Goal: Task Accomplishment & Management: Use online tool/utility

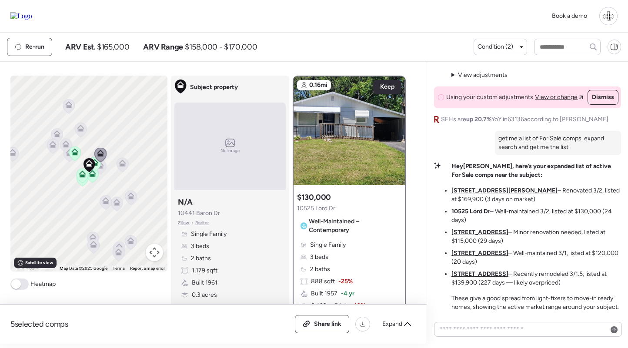
scroll to position [753, 0]
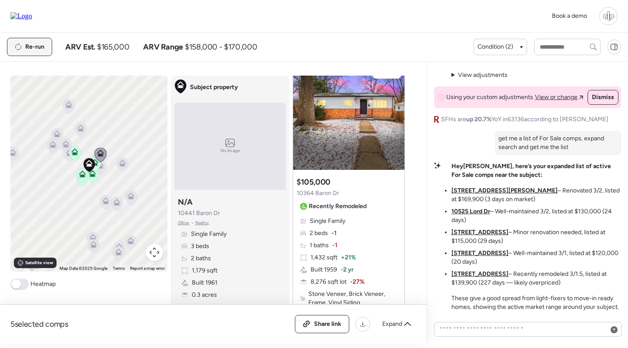
click at [32, 53] on div "Re-run" at bounding box center [29, 46] width 44 height 17
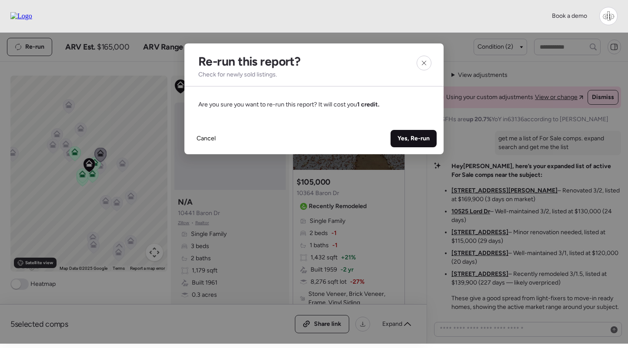
click at [424, 136] on span "Yes, Re-run" at bounding box center [413, 138] width 32 height 9
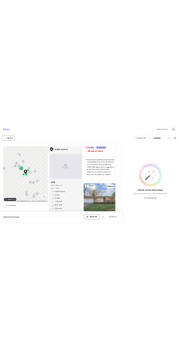
scroll to position [1081, 0]
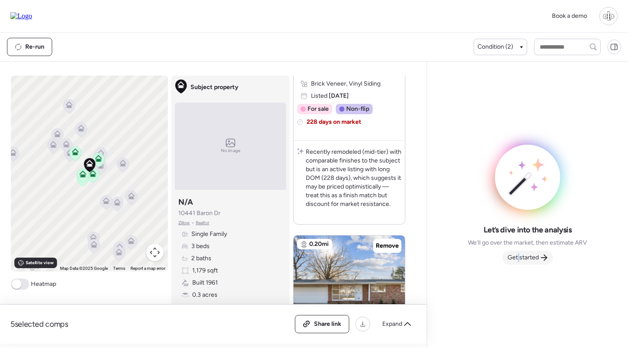
click at [519, 256] on span "Get started" at bounding box center [522, 257] width 31 height 9
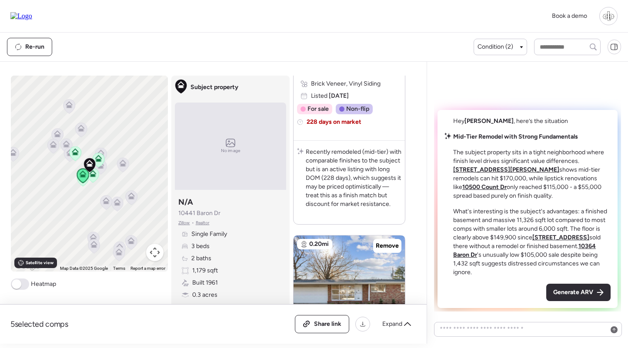
click at [353, 181] on p "Recently remodeled (mid-tier) with comparable finishes to the subject but is an…" at bounding box center [354, 178] width 96 height 61
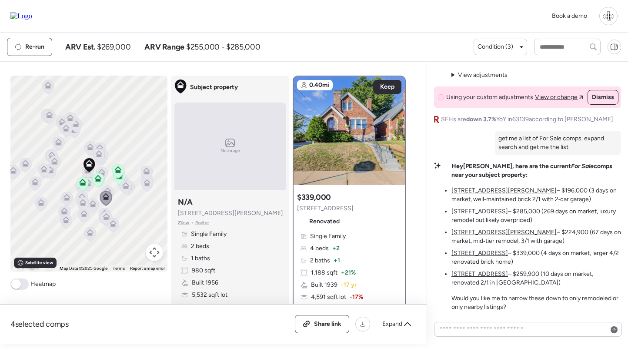
scroll to position [118, 0]
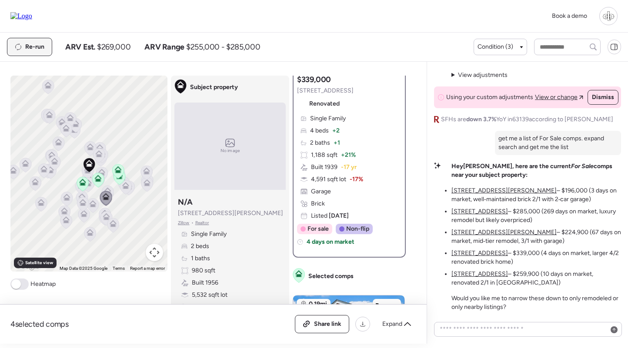
click at [10, 48] on div "Re-run" at bounding box center [29, 46] width 44 height 17
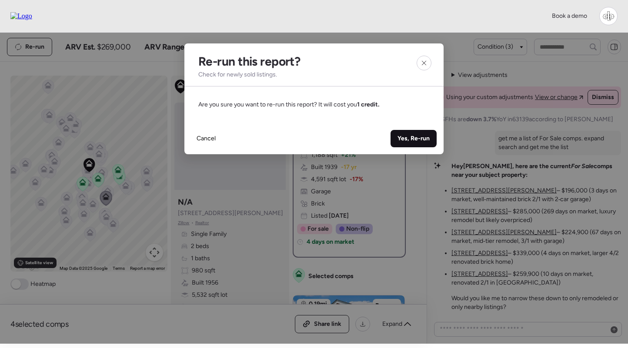
click at [420, 138] on span "Yes, Re-run" at bounding box center [413, 138] width 32 height 9
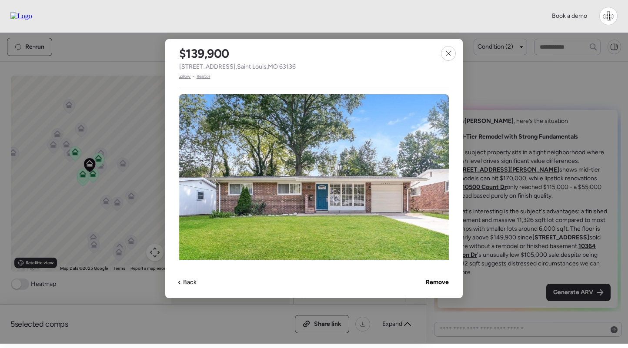
scroll to position [1081, 0]
click at [178, 59] on div at bounding box center [448, 53] width 15 height 15
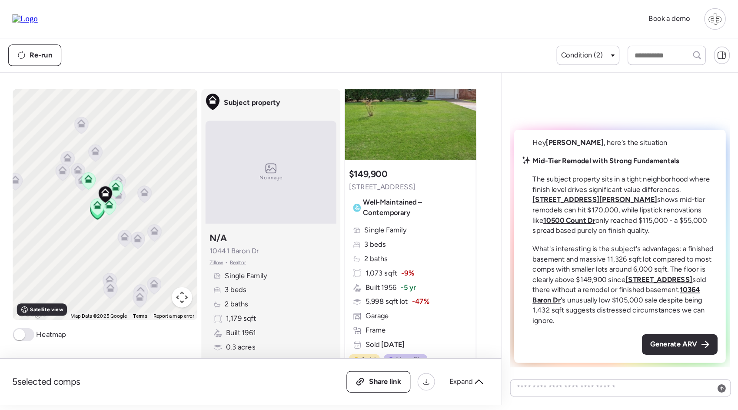
scroll to position [75, 0]
click at [29, 16] on img at bounding box center [21, 16] width 22 height 8
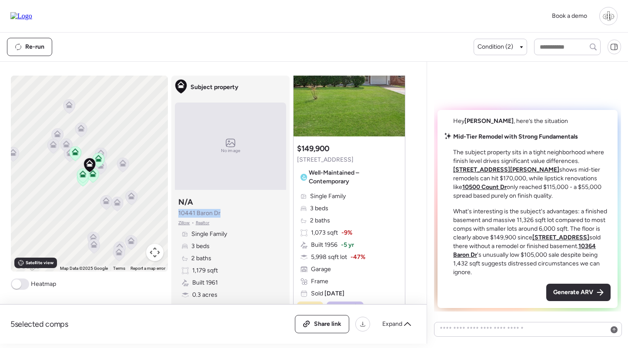
drag, startPoint x: 224, startPoint y: 215, endPoint x: 174, endPoint y: 215, distance: 50.4
click at [174, 215] on div "Subject property No image Subject property N/A 10441 Baron Dr Zillow • Realtor …" at bounding box center [230, 202] width 118 height 253
copy span "10441 Baron Dr"
click at [178, 286] on div "Subject property No image Subject property N/A 10441 Baron Dr Zillow • Realtor …" at bounding box center [230, 202] width 118 height 253
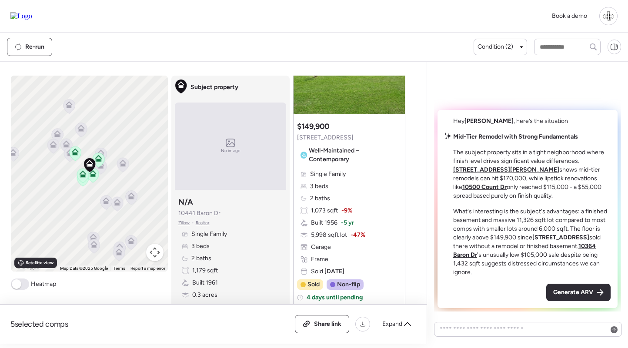
click at [178, 221] on span "Zillow" at bounding box center [184, 223] width 12 height 7
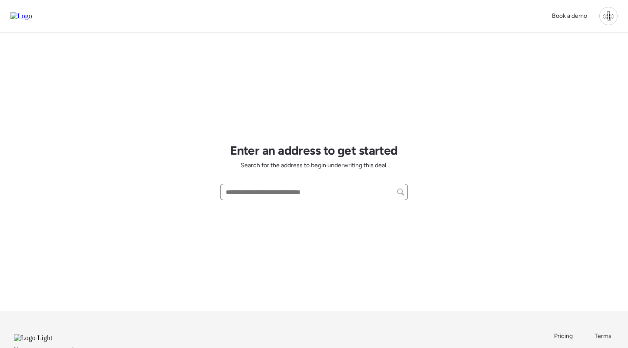
click at [287, 192] on input "text" at bounding box center [314, 192] width 180 height 12
paste input "**********"
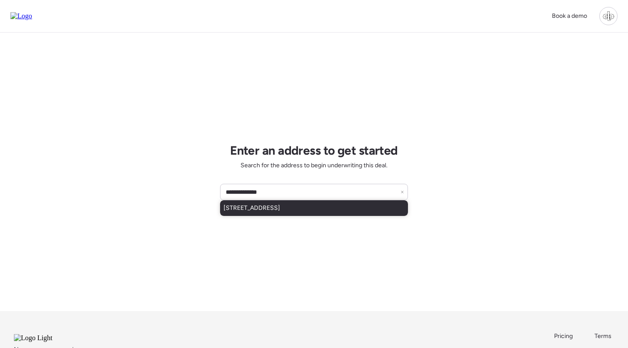
click at [362, 209] on div "[STREET_ADDRESS]" at bounding box center [314, 208] width 188 height 16
type input "**********"
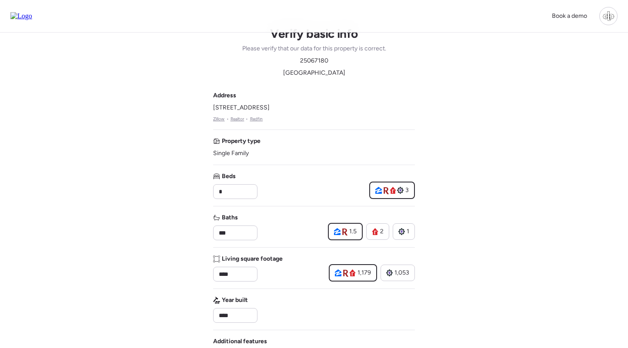
scroll to position [14, 0]
click at [244, 235] on input "***" at bounding box center [235, 232] width 37 height 12
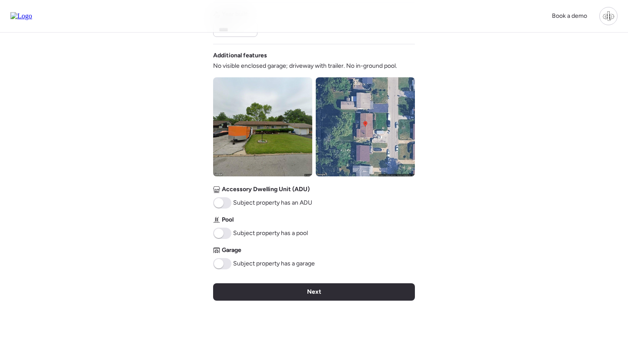
scroll to position [336, 0]
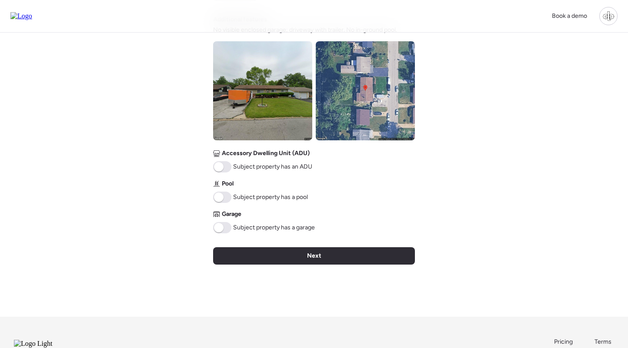
type input "*"
click at [226, 228] on span at bounding box center [222, 227] width 18 height 11
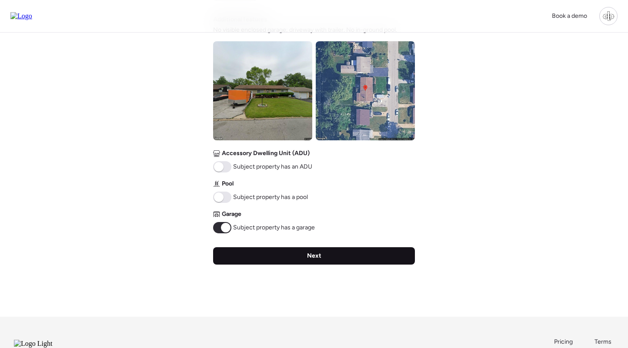
scroll to position [310, 0]
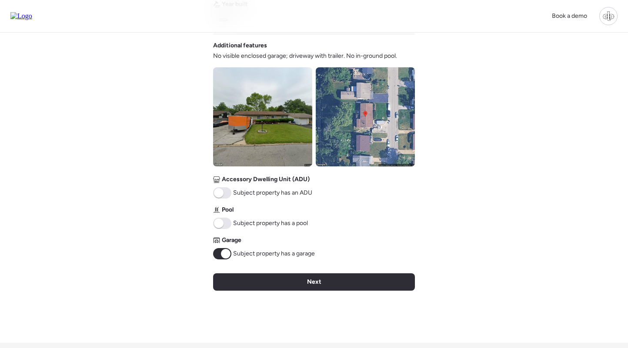
click at [294, 119] on img at bounding box center [262, 116] width 99 height 99
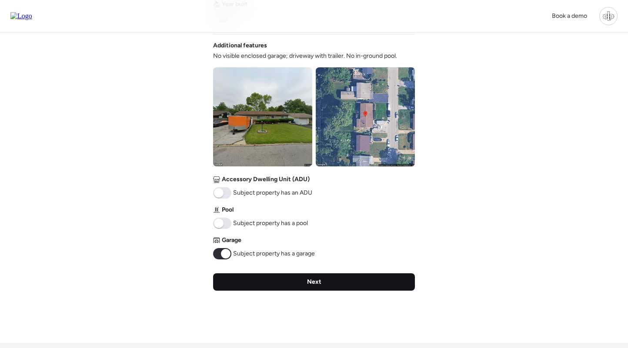
click at [307, 282] on div "Next" at bounding box center [314, 281] width 202 height 17
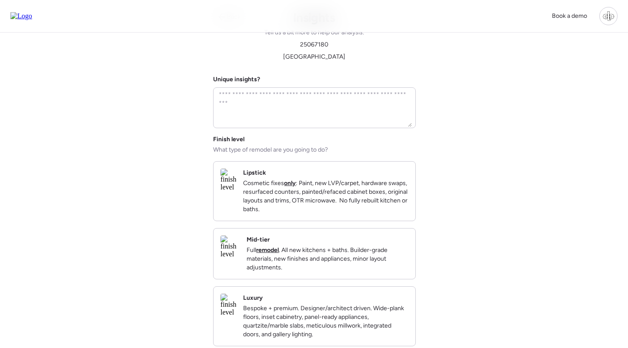
scroll to position [0, 0]
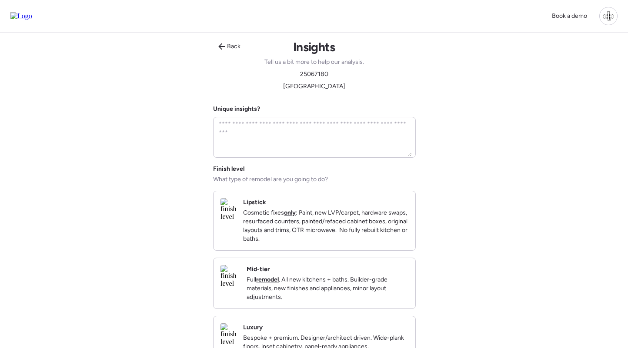
click at [307, 282] on div "Mid-tier Full remodel . All new kitchens + baths. Builder-grade materials, new …" at bounding box center [328, 283] width 162 height 37
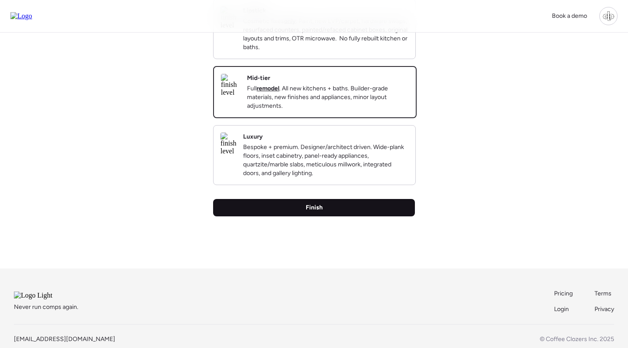
click at [323, 217] on div "Finish" at bounding box center [314, 207] width 202 height 17
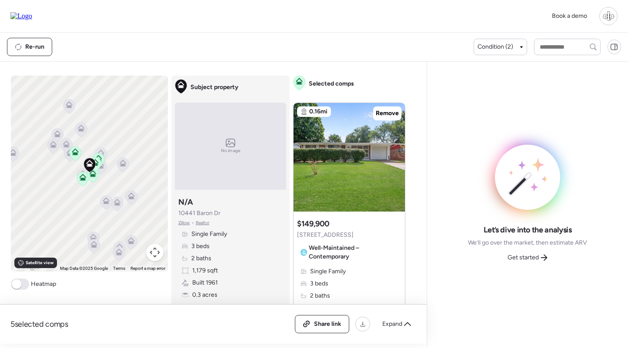
click at [28, 13] on img at bounding box center [21, 16] width 22 height 8
drag, startPoint x: 226, startPoint y: 217, endPoint x: 179, endPoint y: 216, distance: 47.4
click at [179, 216] on div "Subject property N/A 10441 Baron Dr Zillow • Realtor Single Family 3 beds 2 bat…" at bounding box center [230, 259] width 111 height 132
copy span "10441 Baron Dr"
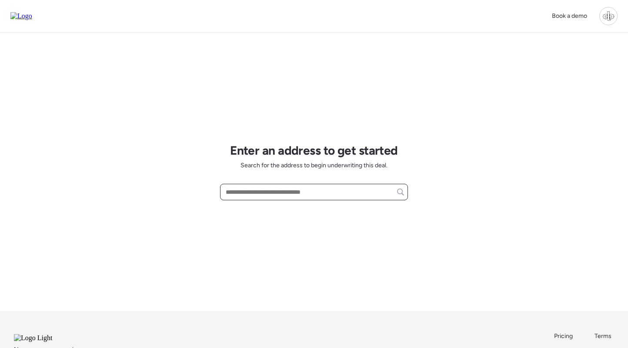
click at [314, 198] on input "text" at bounding box center [314, 192] width 180 height 12
paste input "**********"
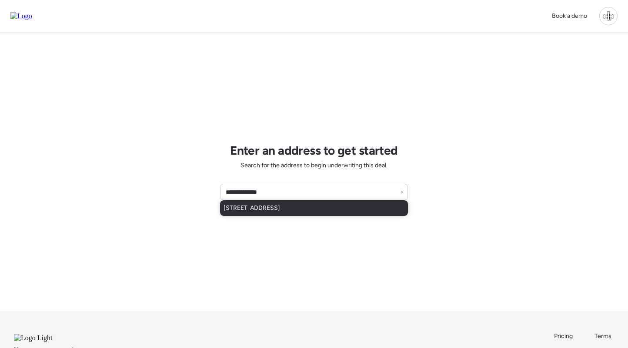
click at [280, 211] on span "[STREET_ADDRESS]" at bounding box center [251, 208] width 57 height 9
type input "**********"
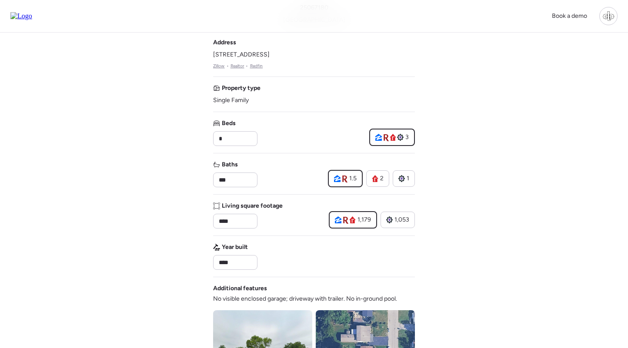
scroll to position [73, 0]
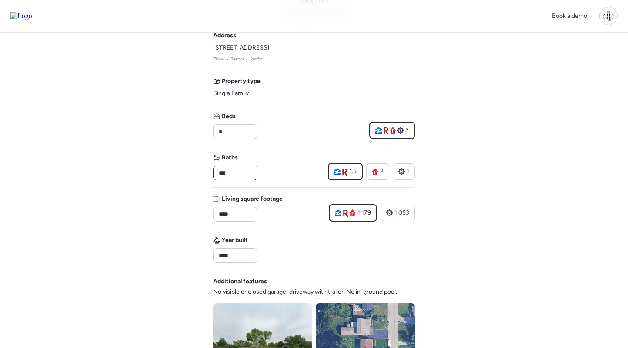
click at [239, 175] on input "***" at bounding box center [235, 173] width 37 height 12
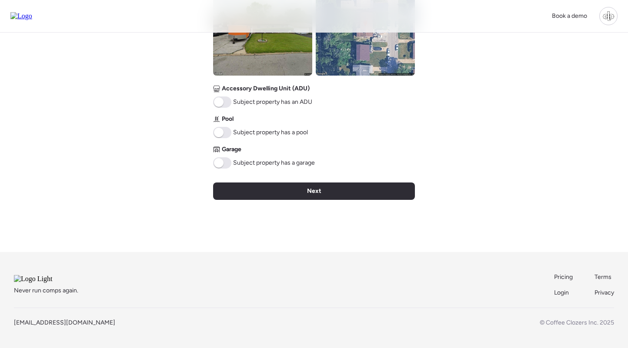
type input "*"
click at [227, 157] on span at bounding box center [222, 162] width 18 height 11
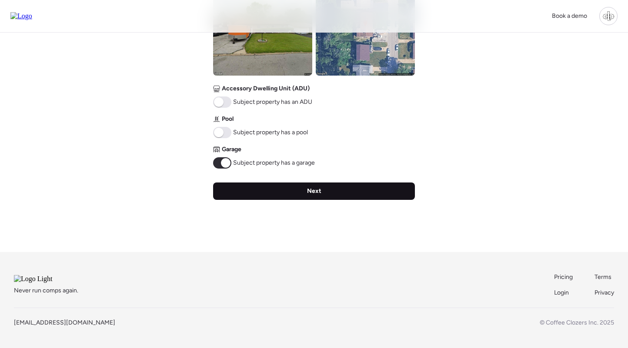
click at [316, 186] on div "Next" at bounding box center [314, 191] width 202 height 17
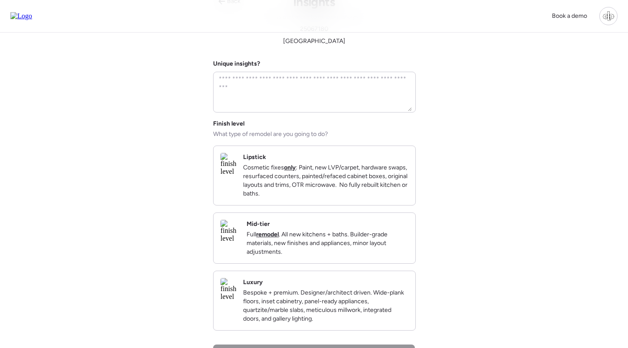
scroll to position [0, 0]
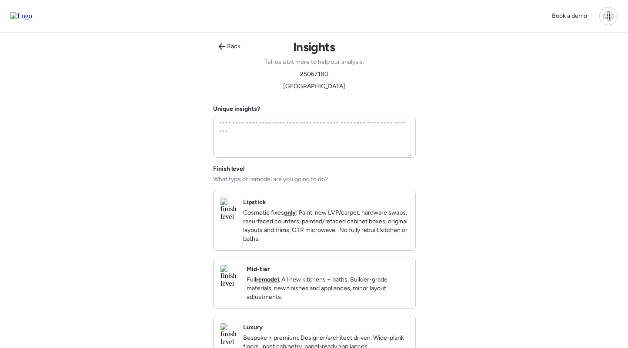
click at [270, 274] on h2 "Mid-tier" at bounding box center [258, 269] width 23 height 9
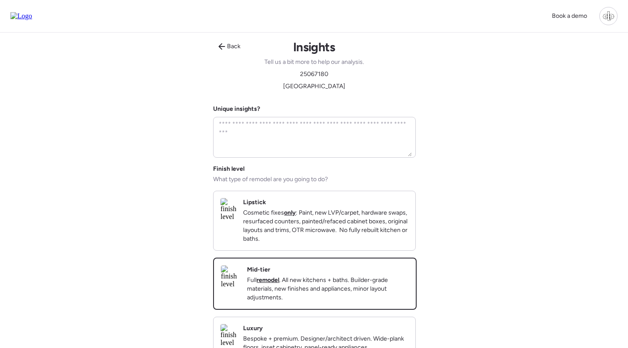
scroll to position [228, 0]
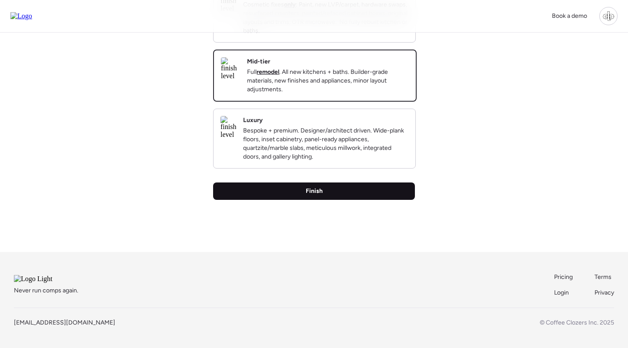
click at [311, 189] on span "Finish" at bounding box center [314, 191] width 17 height 9
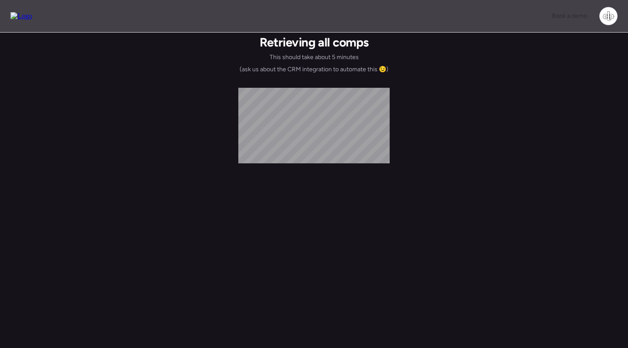
scroll to position [0, 0]
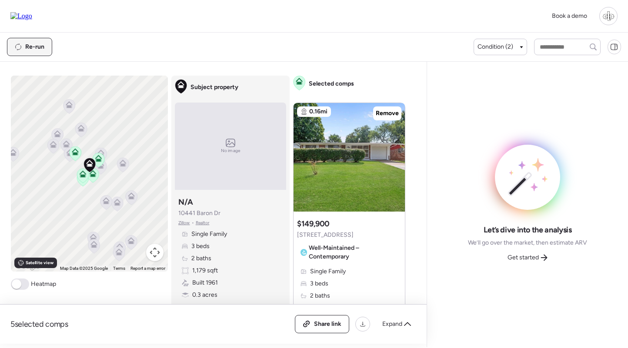
click at [37, 49] on span "Re-run" at bounding box center [34, 47] width 19 height 9
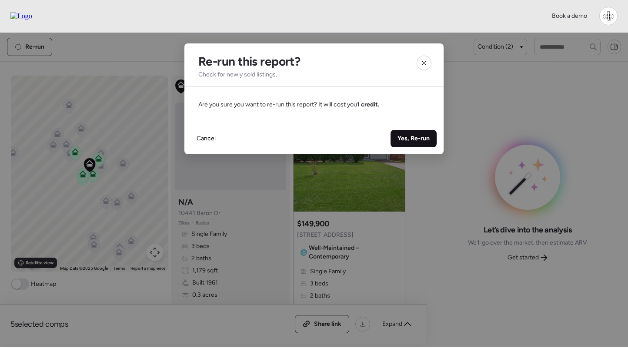
click at [419, 139] on span "Yes, Re-run" at bounding box center [413, 138] width 32 height 9
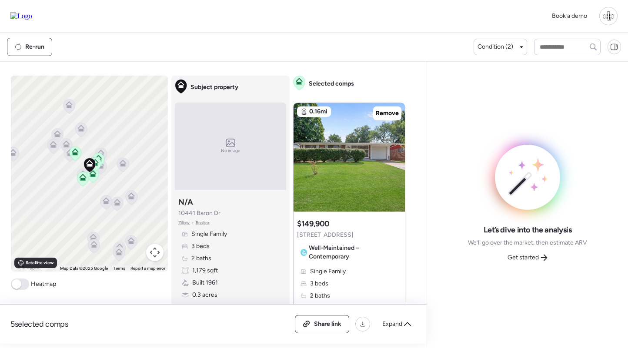
click at [183, 224] on span "Zillow" at bounding box center [184, 223] width 12 height 7
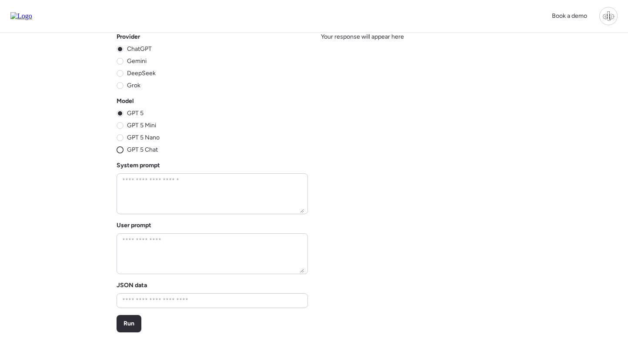
click at [130, 152] on span "GPT 5 Chat" at bounding box center [142, 150] width 31 height 9
click at [180, 200] on textarea at bounding box center [211, 194] width 183 height 38
paste textarea "**********"
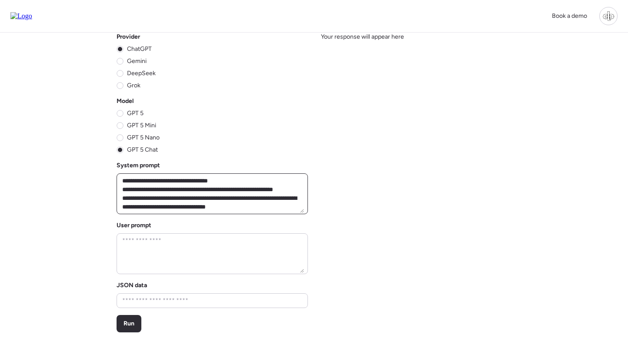
scroll to position [730, 0]
type textarea "**********"
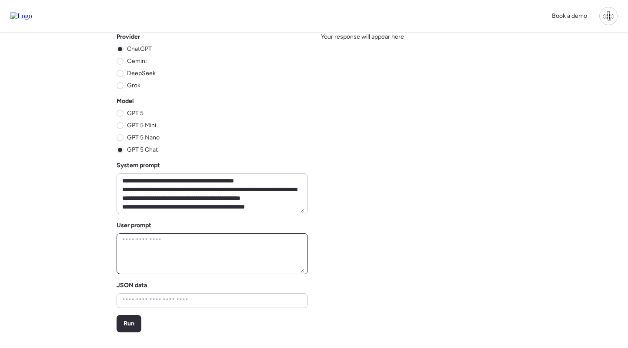
click at [164, 245] on textarea at bounding box center [211, 254] width 183 height 38
paste textarea "**********"
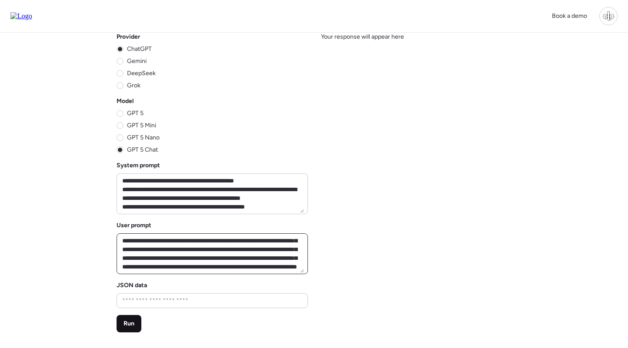
type textarea "**********"
click at [128, 320] on span "Run" at bounding box center [128, 324] width 11 height 9
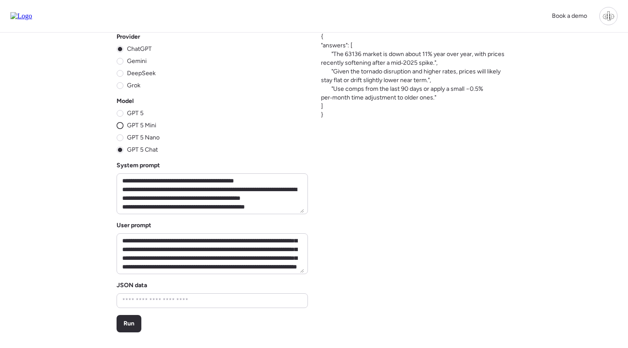
click at [139, 127] on span "GPT 5 Mini" at bounding box center [141, 125] width 29 height 9
click at [128, 110] on span "GPT 5" at bounding box center [135, 113] width 17 height 9
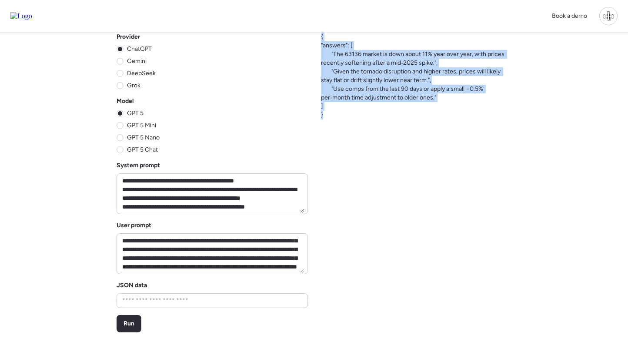
drag, startPoint x: 326, startPoint y: 104, endPoint x: 320, endPoint y: 40, distance: 65.0
click at [320, 40] on div "Provider ChatGPT Gemini DeepSeek Grok Model GPT 5 GPT 5 Mini GPT 5 Nano GPT 5 C…" at bounding box center [314, 209] width 500 height 352
copy span "{ "answers": [ "The 63136 market is down about 11% year over year, with prices …"
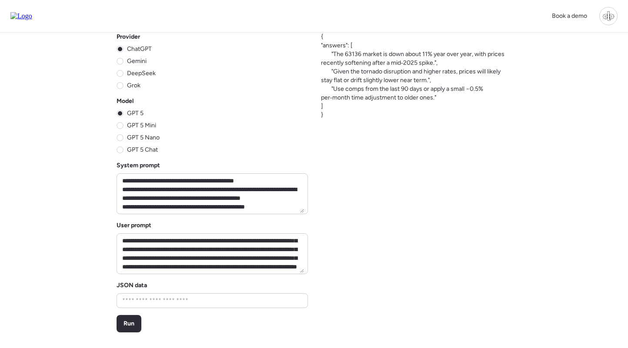
click at [373, 61] on span "{ "answers": [ "The 63136 market is down about 11% year over year, with prices …" at bounding box center [416, 76] width 190 height 87
click at [128, 329] on div "Run" at bounding box center [129, 323] width 25 height 17
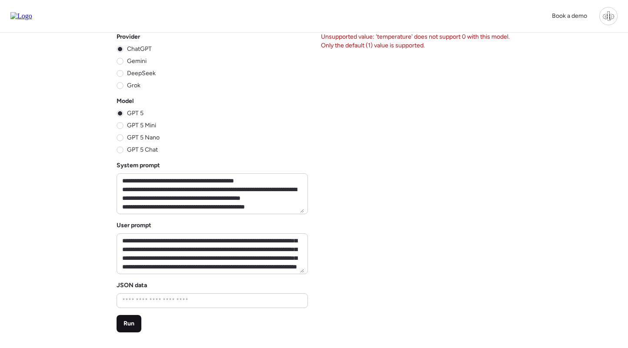
click at [131, 319] on div "Run" at bounding box center [129, 323] width 25 height 17
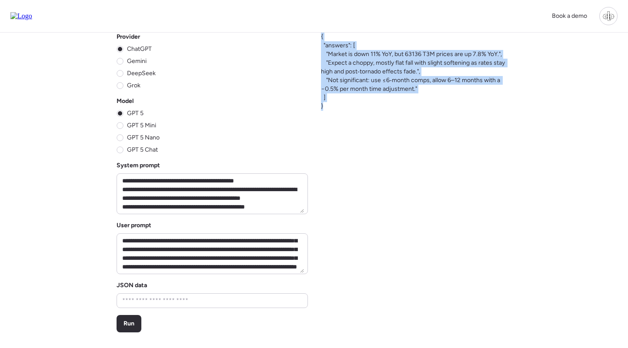
drag, startPoint x: 321, startPoint y: 39, endPoint x: 329, endPoint y: 111, distance: 73.1
click at [329, 111] on div "Provider ChatGPT Gemini DeepSeek Grok Model GPT 5 GPT 5 Mini GPT 5 Nano GPT 5 C…" at bounding box center [314, 209] width 500 height 352
copy span "{ "answers": [ "Market is down 11% YoY, but 63136 T3M prices are up 7.8% YoY.",…"
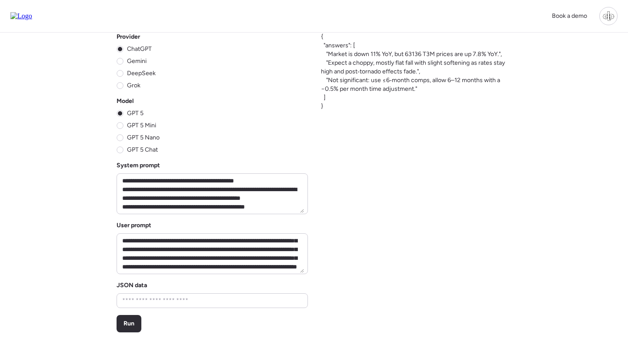
click at [360, 220] on div "Provider ChatGPT Gemini DeepSeek Grok Model GPT 5 GPT 5 Mini GPT 5 Nano GPT 5 C…" at bounding box center [314, 209] width 500 height 352
click at [130, 125] on span "GPT 5 Mini" at bounding box center [141, 125] width 29 height 9
click at [127, 323] on span "Run" at bounding box center [128, 324] width 11 height 9
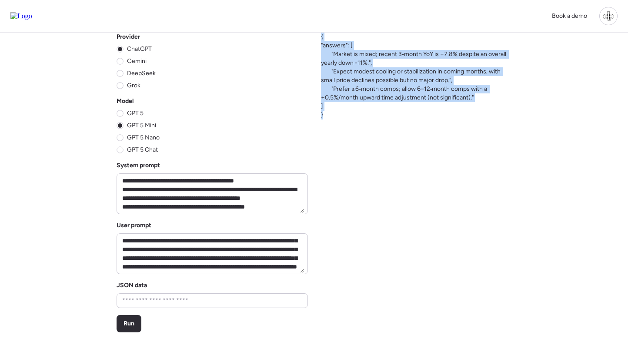
drag, startPoint x: 321, startPoint y: 38, endPoint x: 350, endPoint y: 113, distance: 80.3
click at [350, 113] on span "{ "answers": [ "Market is mixed; recent 3‑month YoY is +7.8% despite an overall…" at bounding box center [416, 76] width 190 height 87
copy span "{ "answers": [ "Market is mixed; recent 3‑month YoY is +7.8% despite an overall…"
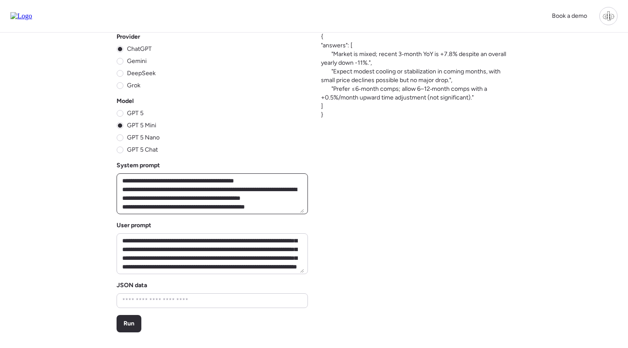
click at [240, 197] on textarea at bounding box center [211, 194] width 183 height 38
paste textarea "**********"
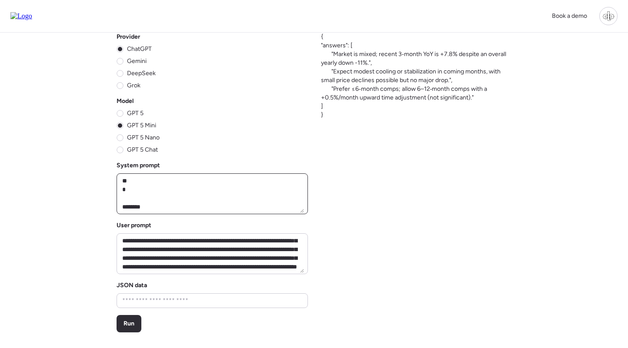
scroll to position [930, 0]
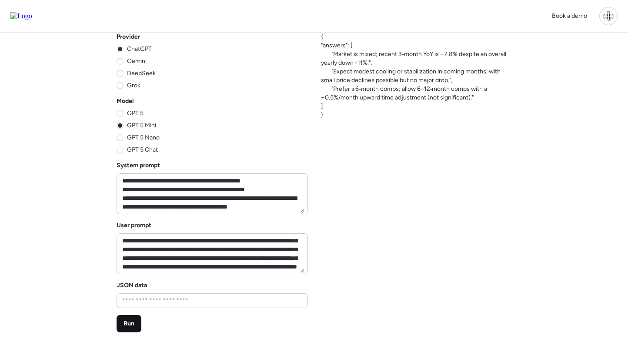
click at [130, 323] on span "Run" at bounding box center [128, 324] width 11 height 9
drag, startPoint x: 319, startPoint y: 34, endPoint x: 342, endPoint y: 114, distance: 82.8
click at [342, 114] on div "Provider ChatGPT Gemini DeepSeek Grok Model GPT 5 GPT 5 Mini GPT 5 Nano GPT 5 C…" at bounding box center [314, 209] width 500 height 352
copy span "{ "answers": [ "Market is moderately shifted upward, up 7.8 percent year over y…"
click at [130, 150] on span "GPT 5 Chat" at bounding box center [142, 150] width 31 height 9
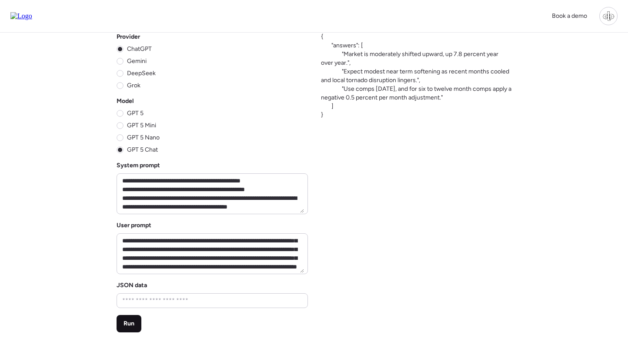
click at [131, 326] on span "Run" at bounding box center [128, 324] width 11 height 9
click at [127, 113] on span "GPT 5" at bounding box center [135, 113] width 17 height 9
click at [130, 317] on div "Run" at bounding box center [129, 323] width 25 height 17
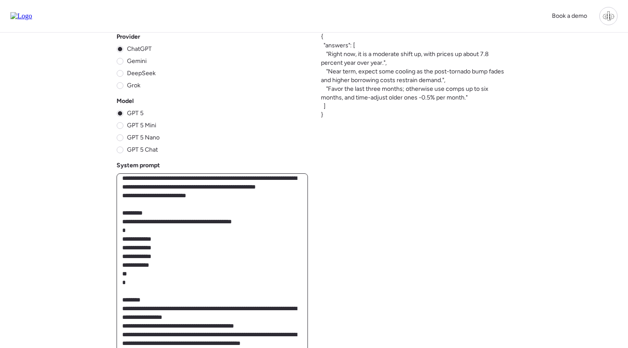
drag, startPoint x: 302, startPoint y: 210, endPoint x: 308, endPoint y: 373, distance: 162.7
click at [308, 348] on html "Book a demo Provider ChatGPT Gemini DeepSeek Grok Model GPT 5 GPT 5 Mini GPT 5 …" at bounding box center [314, 321] width 628 height 643
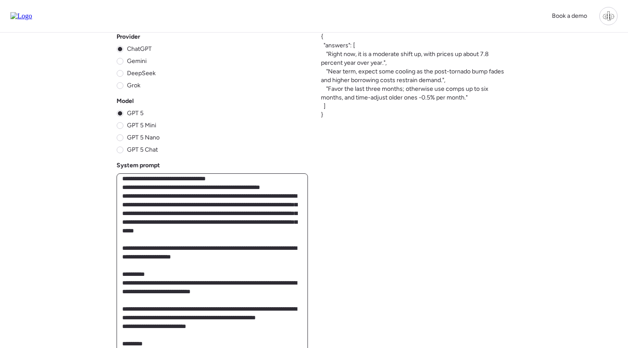
scroll to position [510, 0]
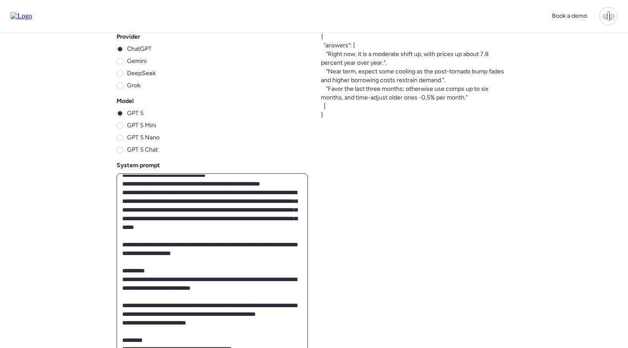
click at [184, 232] on textarea at bounding box center [211, 275] width 183 height 201
paste textarea "**********"
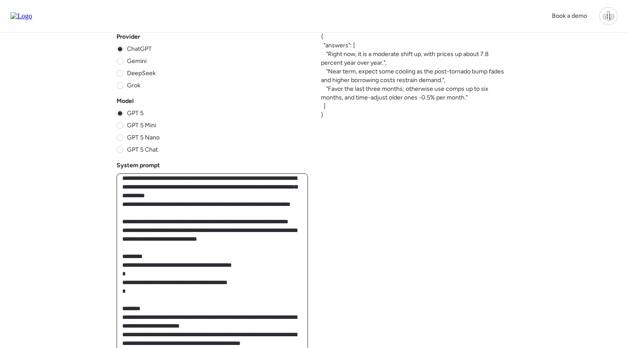
scroll to position [229, 0]
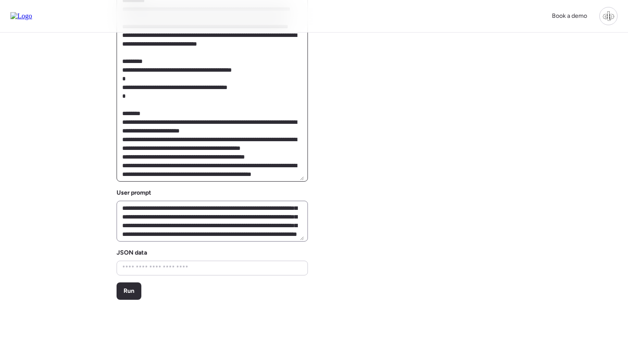
type textarea "**********"
click at [227, 222] on textarea at bounding box center [211, 221] width 183 height 38
paste textarea "**********"
type textarea "**********"
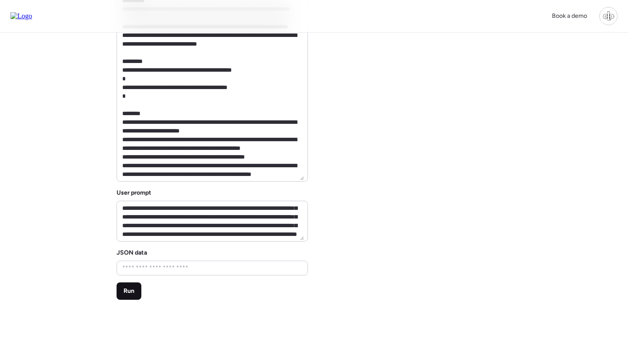
click at [136, 289] on div "Run" at bounding box center [129, 291] width 25 height 17
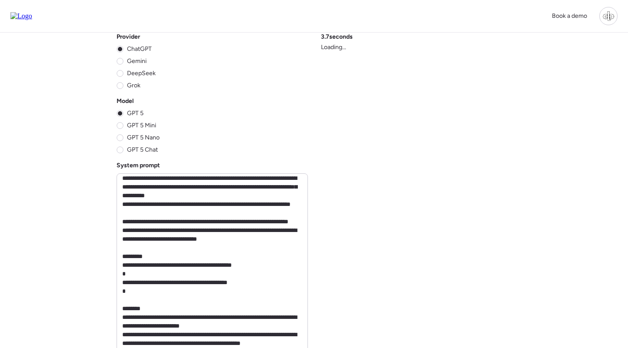
scroll to position [0, 0]
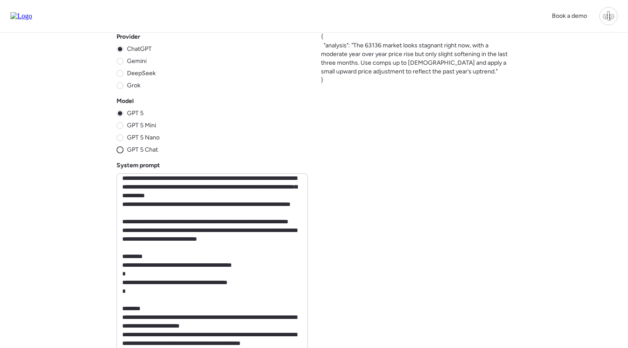
click at [148, 152] on span "GPT 5 Chat" at bounding box center [142, 150] width 31 height 9
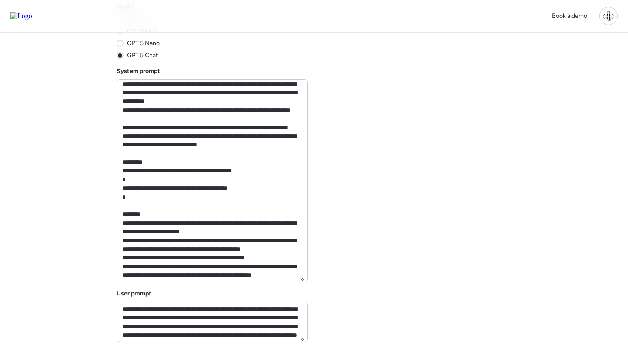
scroll to position [222, 0]
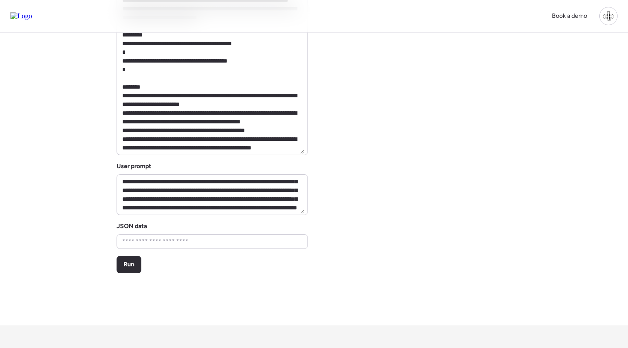
click at [130, 275] on div "Provider ChatGPT Gemini DeepSeek Grok Model GPT 5 GPT 5 Mini GPT 5 Nano GPT 5 C…" at bounding box center [314, 68] width 500 height 515
click at [133, 272] on div "Run" at bounding box center [129, 264] width 25 height 17
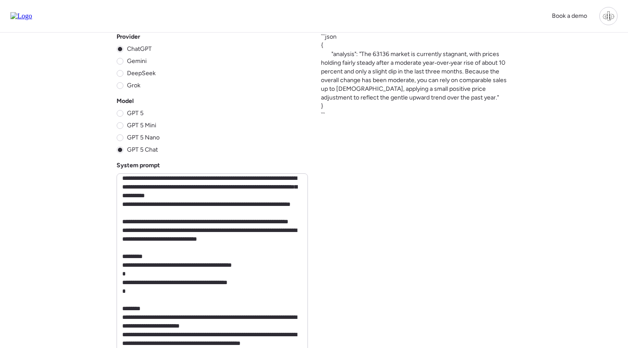
scroll to position [0, 0]
click at [217, 217] on textarea at bounding box center [211, 275] width 183 height 201
paste textarea "**********"
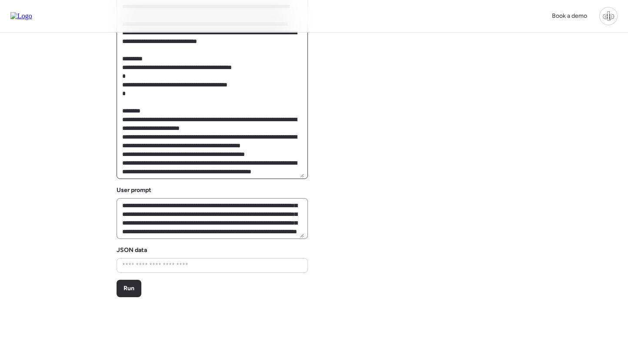
scroll to position [229, 0]
click at [123, 285] on div "Run" at bounding box center [129, 288] width 25 height 17
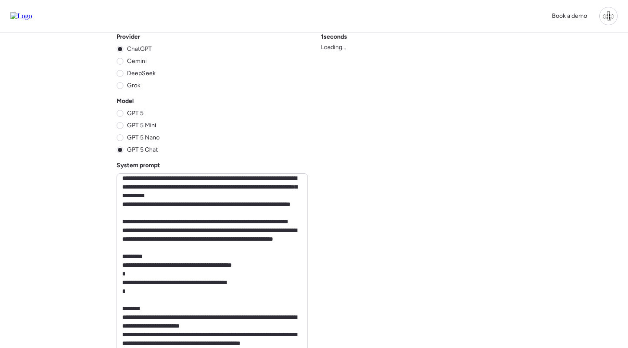
scroll to position [0, 0]
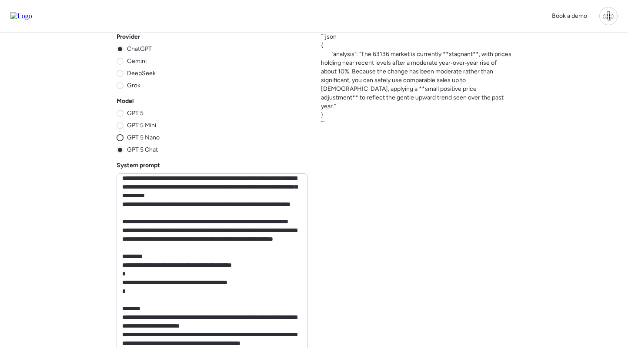
click at [146, 140] on span "GPT 5 Nano" at bounding box center [143, 137] width 33 height 9
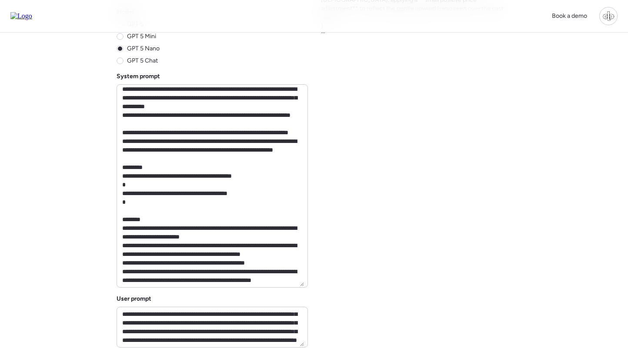
scroll to position [144, 0]
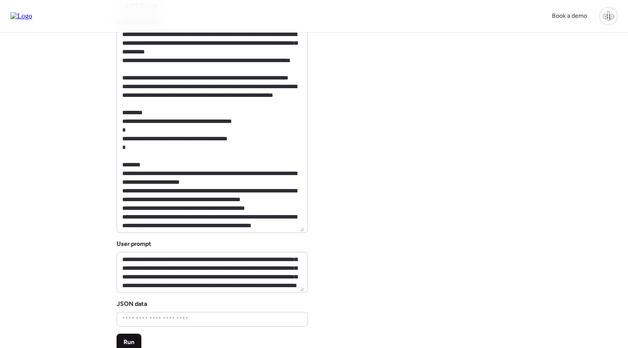
click at [123, 339] on span "Run" at bounding box center [128, 342] width 11 height 9
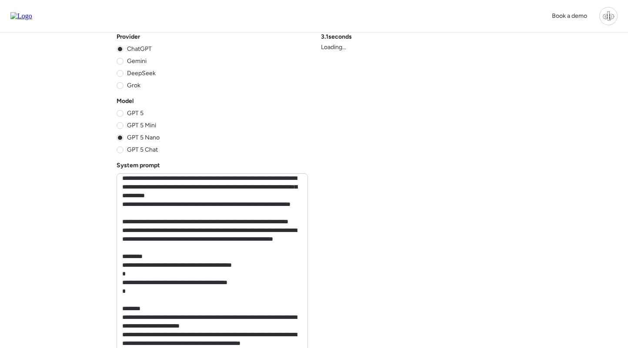
scroll to position [0, 0]
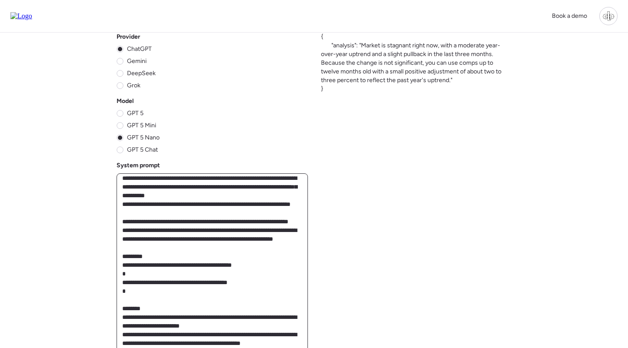
click at [220, 239] on textarea at bounding box center [211, 275] width 183 height 201
paste textarea "**********"
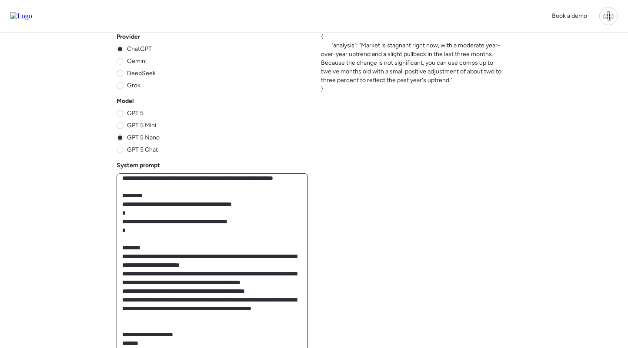
scroll to position [195, 0]
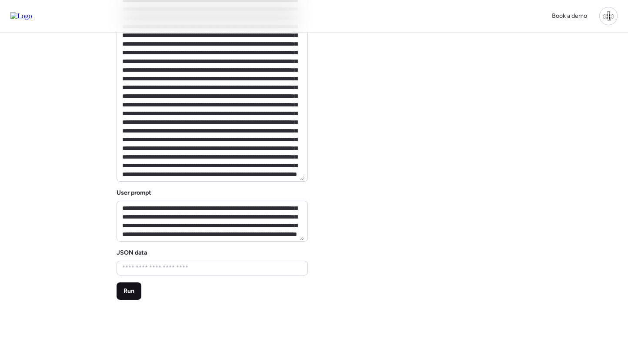
click at [133, 288] on span "Run" at bounding box center [128, 291] width 11 height 9
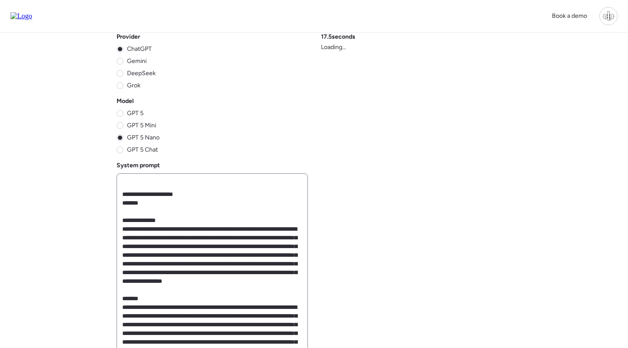
scroll to position [376, 0]
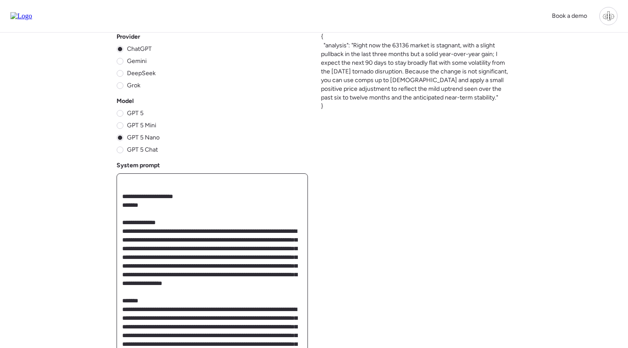
click at [252, 235] on textarea at bounding box center [211, 275] width 183 height 201
paste textarea
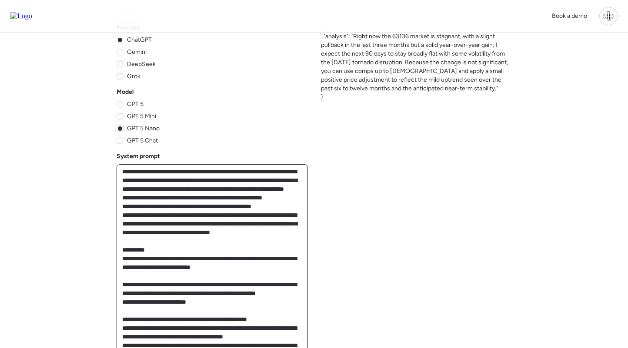
scroll to position [0, 0]
click at [142, 138] on span "GPT 5 Chat" at bounding box center [142, 141] width 31 height 9
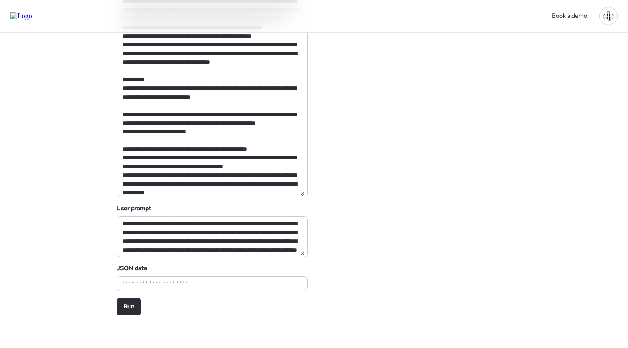
scroll to position [197, 0]
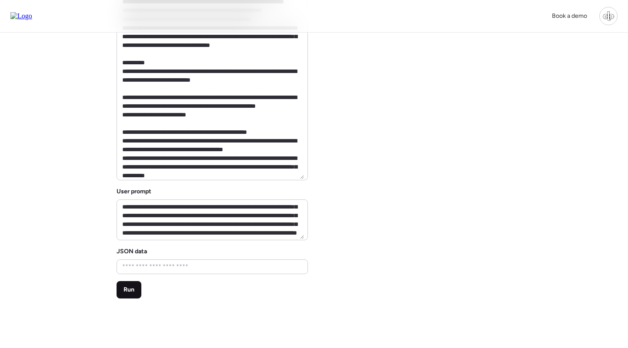
click at [137, 296] on div "Run" at bounding box center [129, 289] width 25 height 17
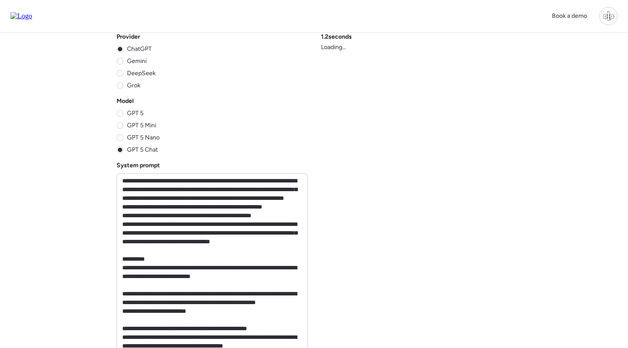
scroll to position [0, 0]
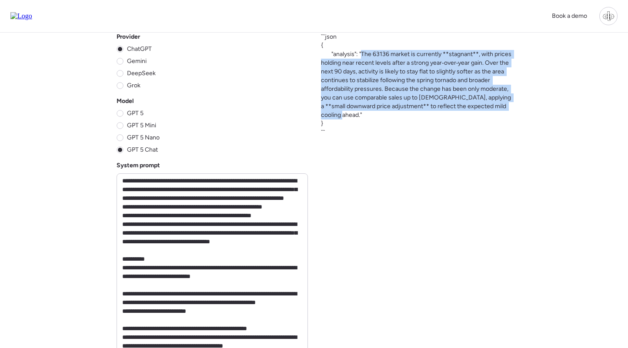
drag, startPoint x: 364, startPoint y: 52, endPoint x: 400, endPoint y: 115, distance: 72.4
click at [400, 115] on span "```json { "analysis": "The 63136 market is currently **stagnant**, with prices …" at bounding box center [416, 85] width 190 height 104
copy span "The 63136 market is currently **stagnant**, with prices holding near recent lev…"
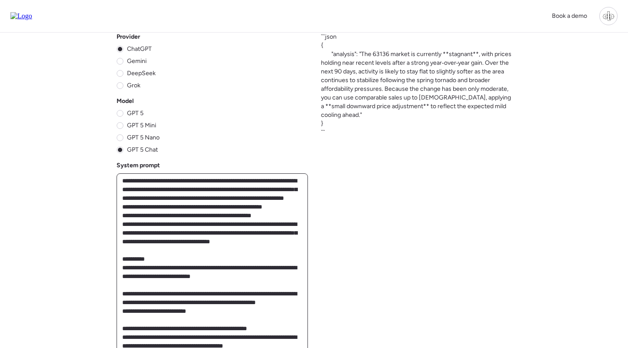
click at [158, 201] on textarea at bounding box center [211, 275] width 183 height 201
paste textarea "**********"
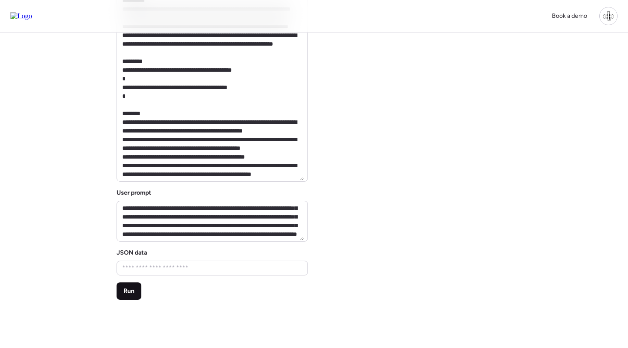
click at [123, 285] on div "Run" at bounding box center [129, 291] width 25 height 17
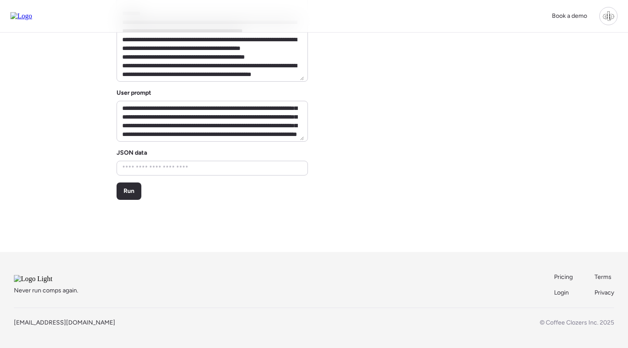
scroll to position [0, 0]
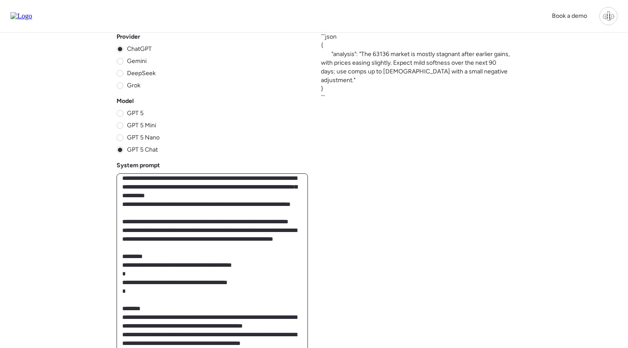
click at [265, 219] on textarea at bounding box center [211, 275] width 183 height 201
paste textarea "**********"
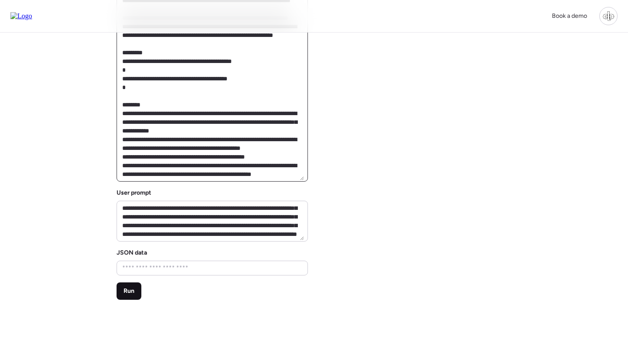
scroll to position [663, 0]
click at [127, 293] on span "Run" at bounding box center [128, 291] width 11 height 9
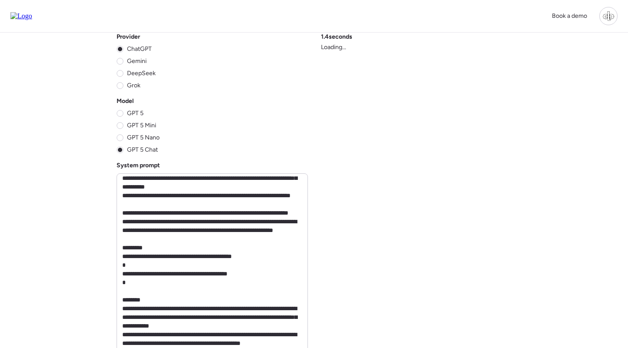
scroll to position [0, 0]
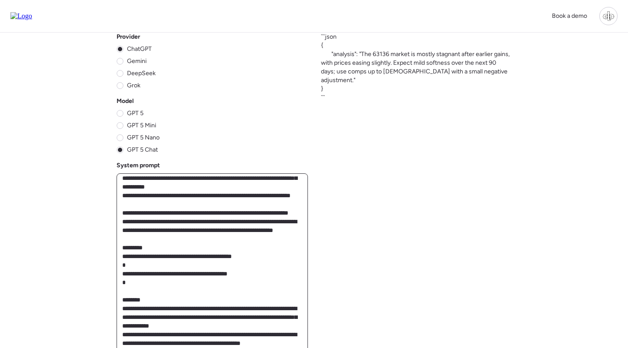
click at [187, 223] on textarea at bounding box center [211, 275] width 183 height 201
paste textarea "**********"
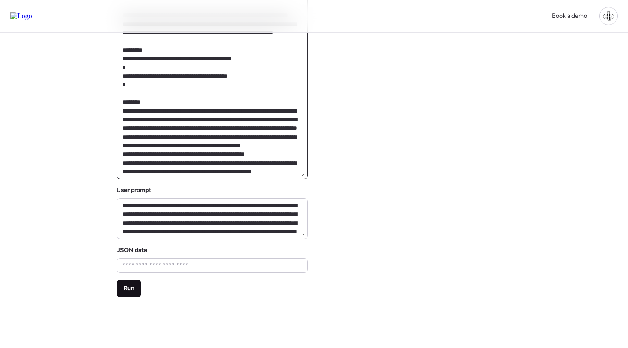
scroll to position [721, 0]
type textarea "**********"
click at [129, 285] on span "Run" at bounding box center [128, 288] width 11 height 9
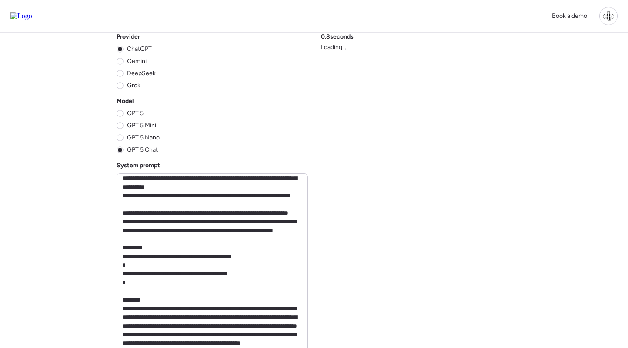
scroll to position [0, 0]
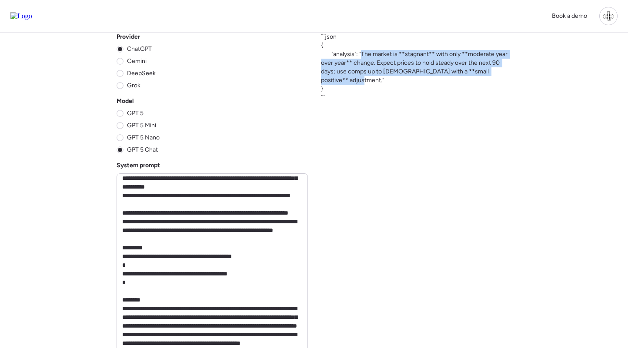
drag, startPoint x: 364, startPoint y: 55, endPoint x: 352, endPoint y: 82, distance: 30.0
click at [352, 82] on span "```json { "analysis": "The market is **stagnant** with only **moderate year ove…" at bounding box center [416, 68] width 190 height 70
copy span "The market is **stagnant** with only **moderate year over year** change. Expect…"
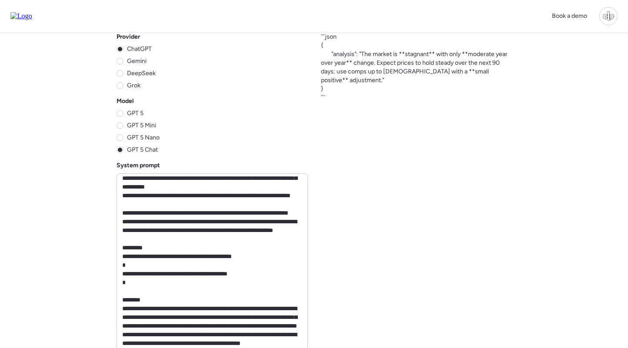
click at [441, 152] on div "Provider ChatGPT Gemini DeepSeek Grok Model GPT 5 GPT 5 Mini GPT 5 Nano GPT 5 C…" at bounding box center [314, 290] width 500 height 515
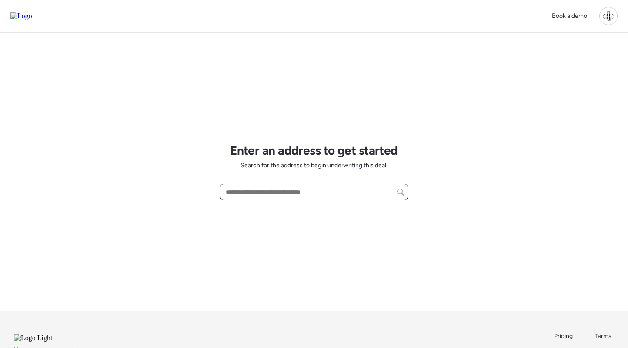
click at [273, 189] on input "text" at bounding box center [314, 192] width 180 height 12
paste input "**********"
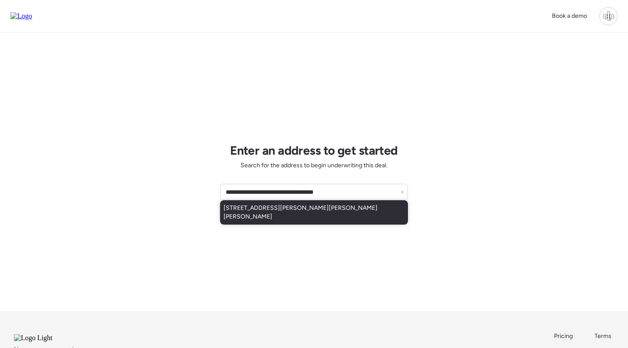
click at [292, 208] on span "1044 Oliveto Verdi Ct, Brandon, FL, 33511" at bounding box center [313, 212] width 181 height 17
type input "**********"
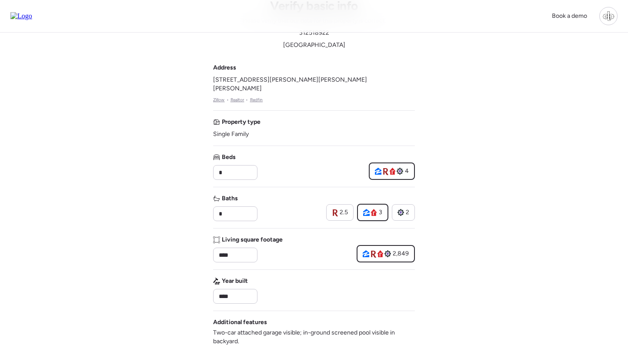
scroll to position [26, 0]
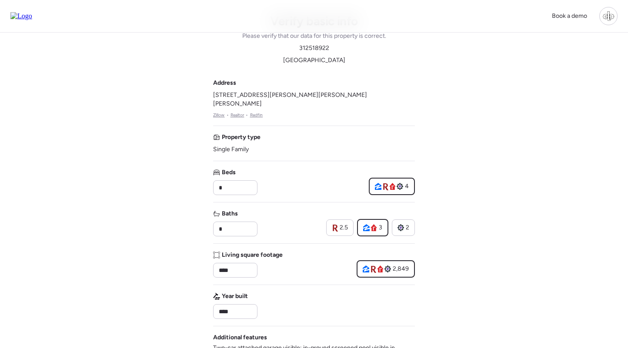
click at [217, 112] on link "Zillow" at bounding box center [219, 115] width 12 height 7
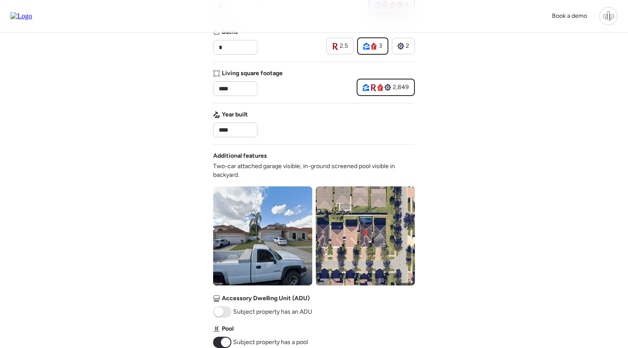
scroll to position [282, 0]
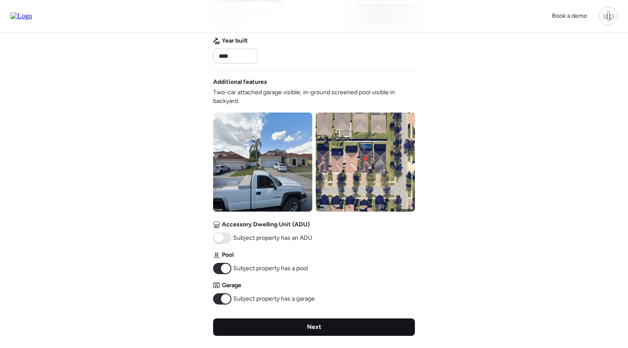
click at [324, 319] on div "Next" at bounding box center [314, 327] width 202 height 17
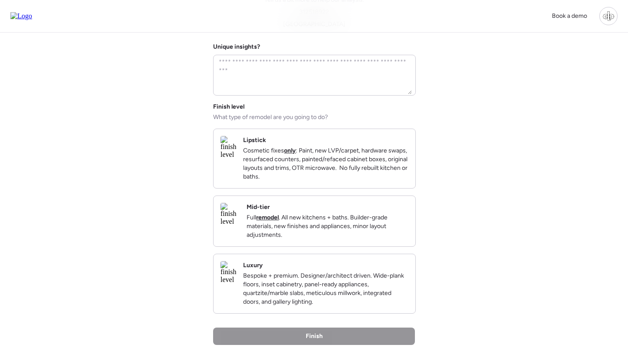
scroll to position [0, 0]
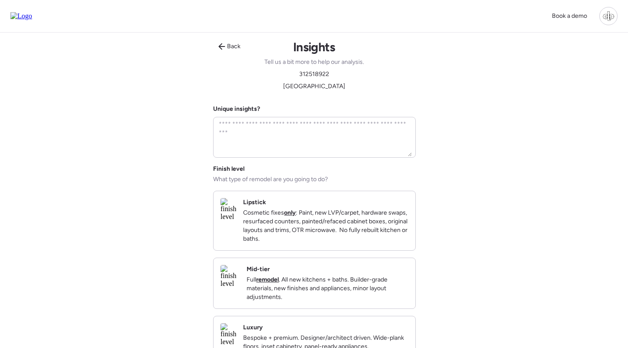
click at [279, 283] on strong "remodel" at bounding box center [267, 279] width 23 height 7
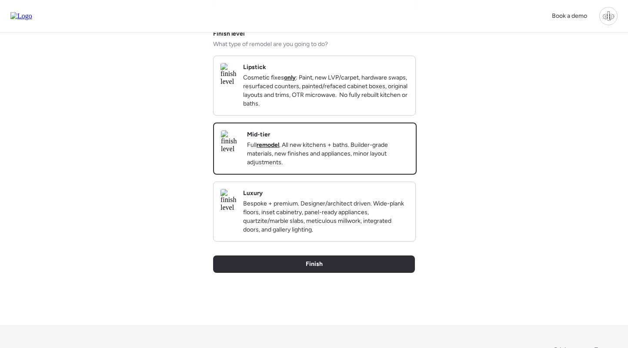
scroll to position [172, 0]
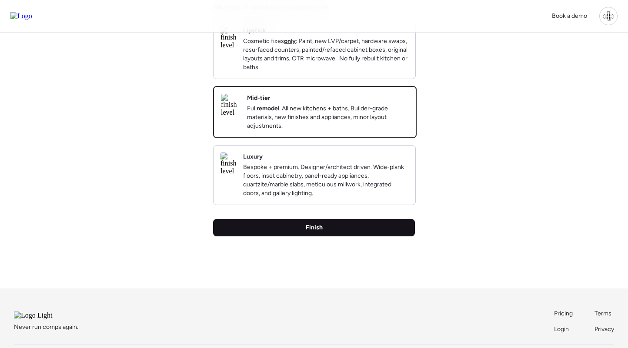
click at [313, 232] on span "Finish" at bounding box center [314, 227] width 17 height 9
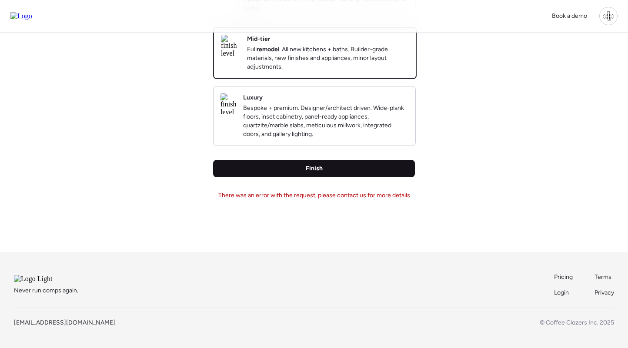
scroll to position [257, 0]
click at [336, 160] on div "Finish" at bounding box center [314, 168] width 202 height 17
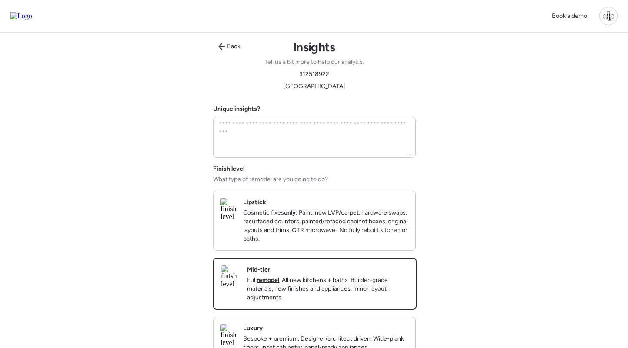
scroll to position [0, 0]
click at [32, 20] on img at bounding box center [21, 16] width 22 height 8
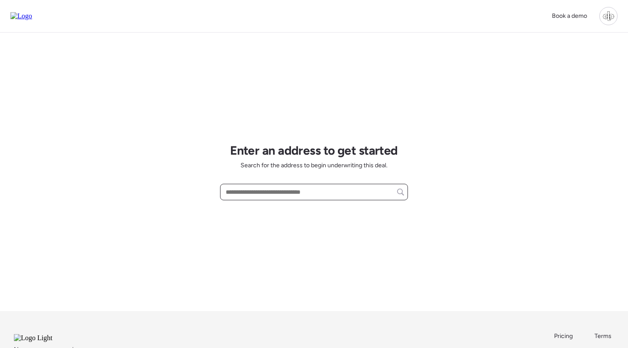
click at [360, 188] on input "text" at bounding box center [314, 192] width 180 height 12
paste input "**********"
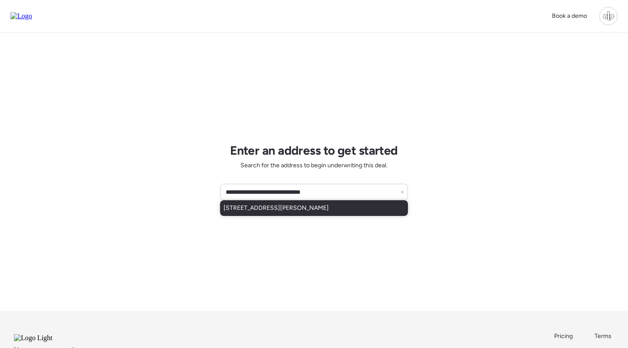
click at [308, 207] on span "[STREET_ADDRESS][PERSON_NAME]" at bounding box center [275, 208] width 105 height 9
type input "**********"
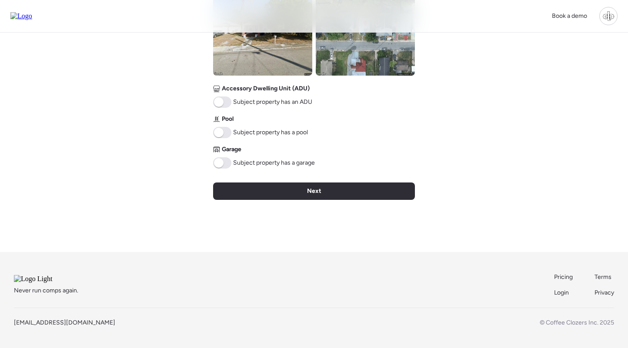
scroll to position [469, 0]
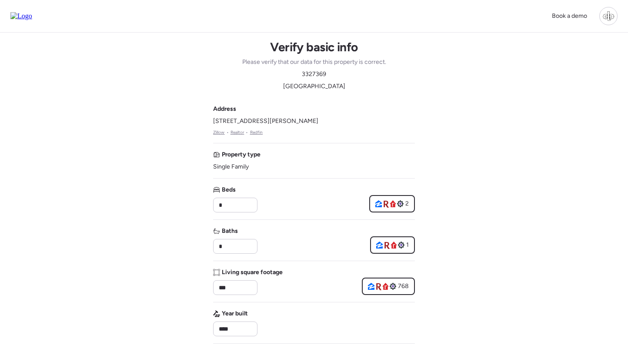
scroll to position [0, 0]
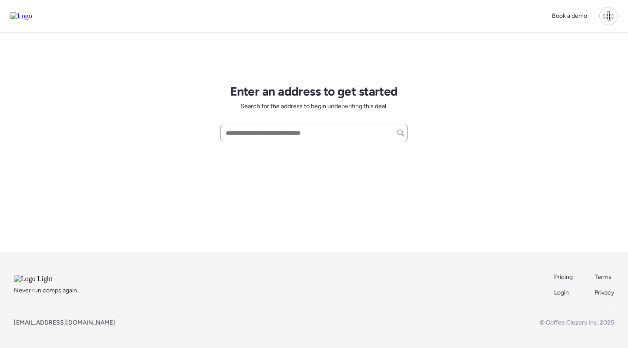
scroll to position [70, 0]
click at [306, 127] on input "text" at bounding box center [314, 133] width 180 height 12
paste input "**********"
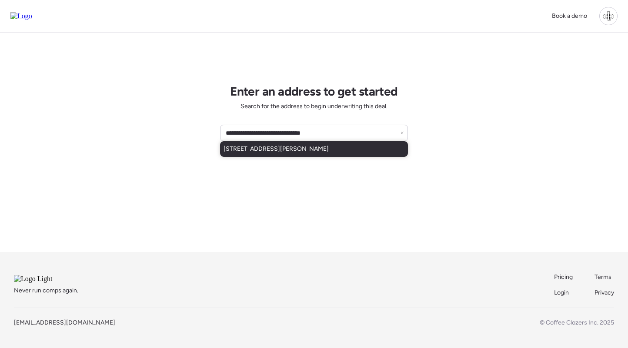
click at [306, 145] on span "1312 E Louise Ave, Tampa, FL, 33603" at bounding box center [275, 149] width 105 height 9
type input "**********"
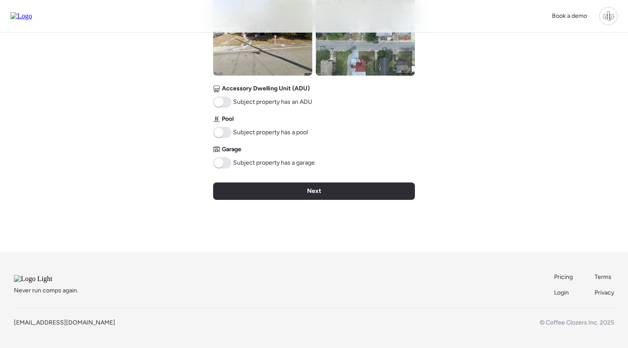
scroll to position [420, 0]
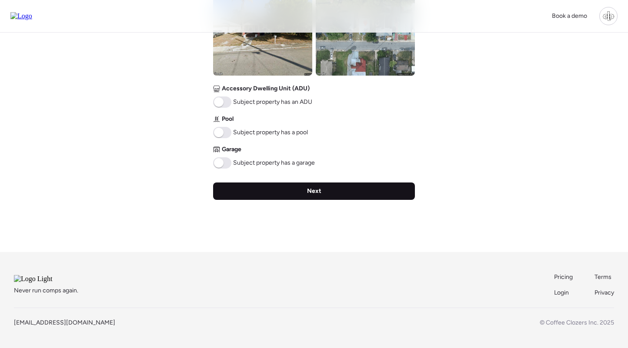
click at [304, 183] on div "Next" at bounding box center [314, 191] width 202 height 17
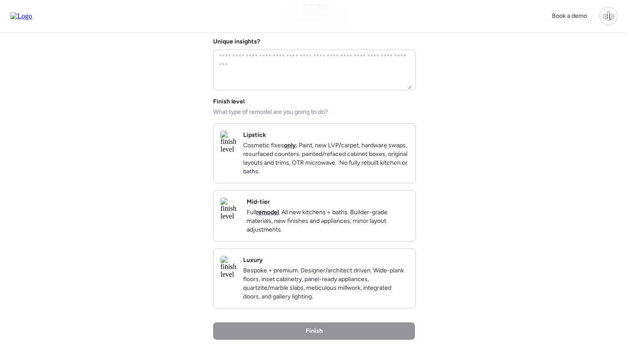
scroll to position [0, 0]
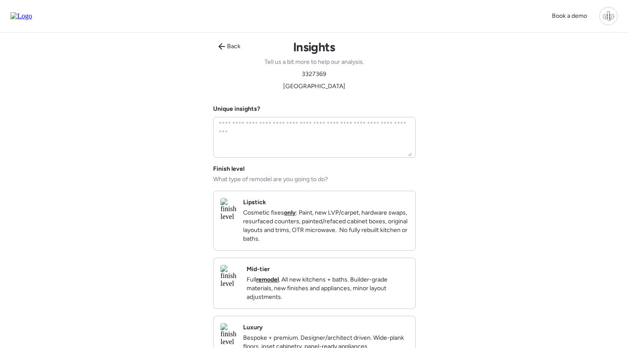
click at [300, 278] on div "Mid-tier Full remodel . All new kitchens + baths. Builder-grade materials, new …" at bounding box center [328, 283] width 162 height 37
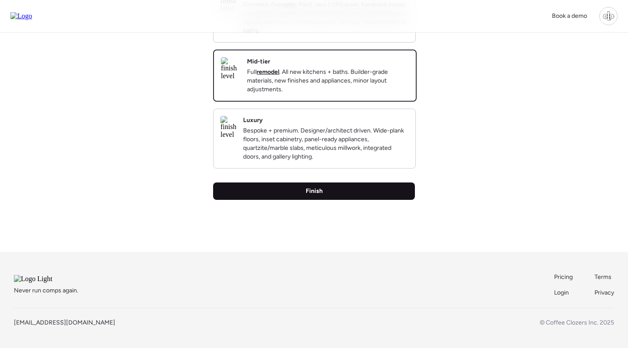
click at [321, 200] on div "Finish" at bounding box center [314, 191] width 202 height 17
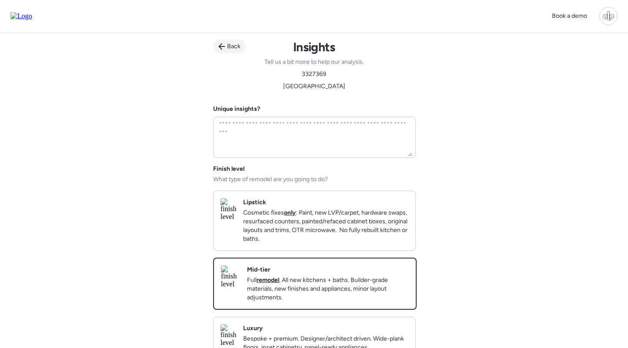
click at [232, 47] on span "Back" at bounding box center [233, 46] width 13 height 9
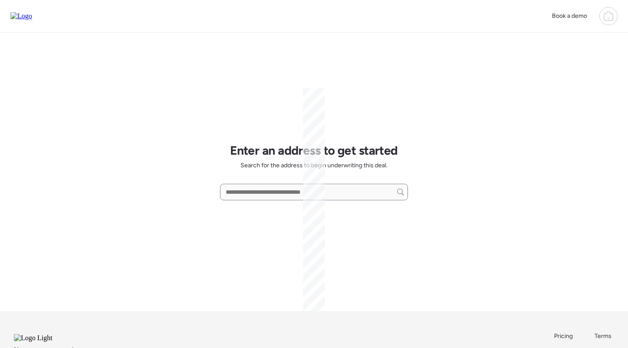
click at [281, 186] on div at bounding box center [314, 192] width 188 height 17
click at [281, 196] on input "text" at bounding box center [314, 192] width 180 height 12
paste input "**********"
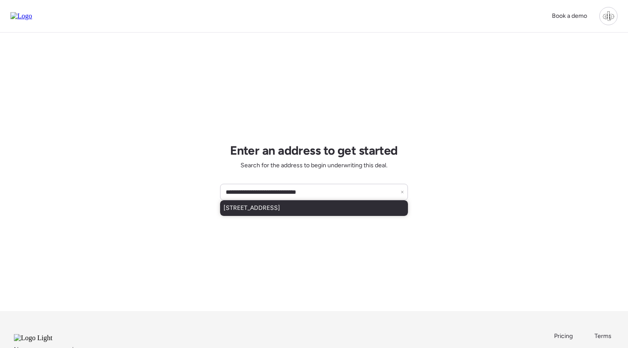
click at [281, 214] on div "[STREET_ADDRESS]" at bounding box center [314, 208] width 188 height 16
type input "**********"
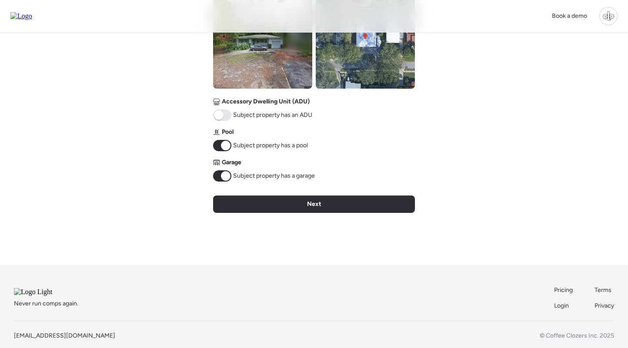
scroll to position [456, 0]
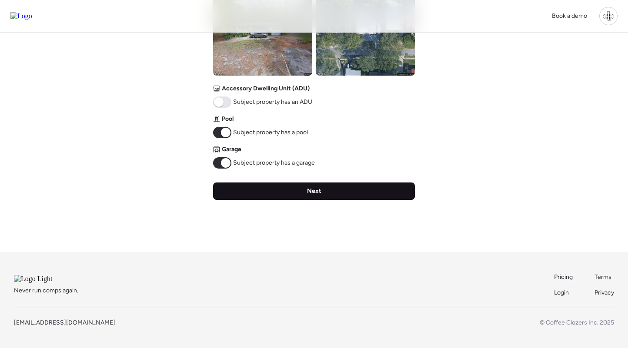
click at [316, 187] on span "Next" at bounding box center [314, 191] width 14 height 9
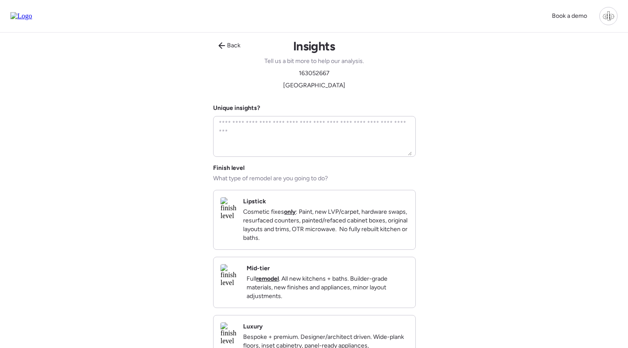
scroll to position [0, 0]
click at [272, 286] on div "Mid-tier Full remodel . All new kitchens + baths. Builder-grade materials, new …" at bounding box center [314, 283] width 202 height 50
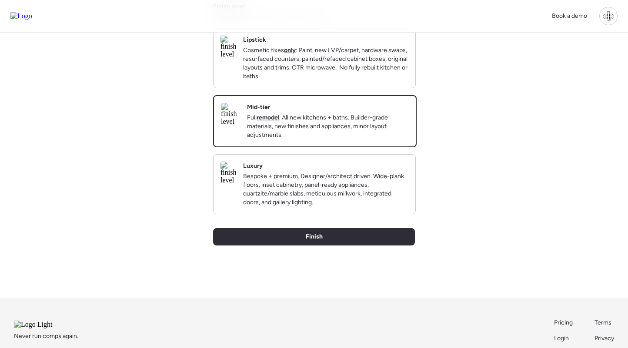
scroll to position [234, 0]
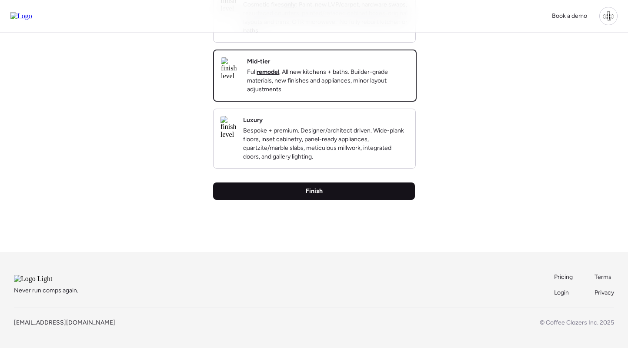
click at [322, 184] on div "Finish" at bounding box center [314, 191] width 202 height 17
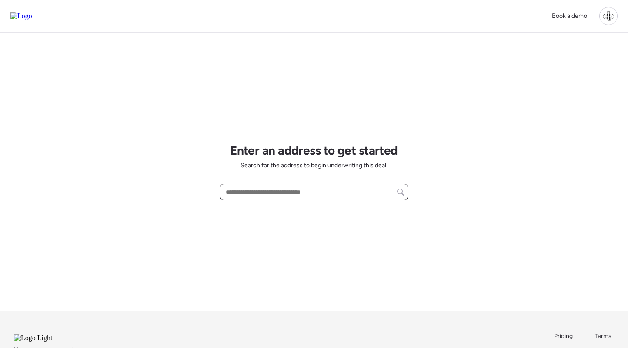
click at [295, 198] on input "text" at bounding box center [314, 192] width 180 height 12
paste input "**********"
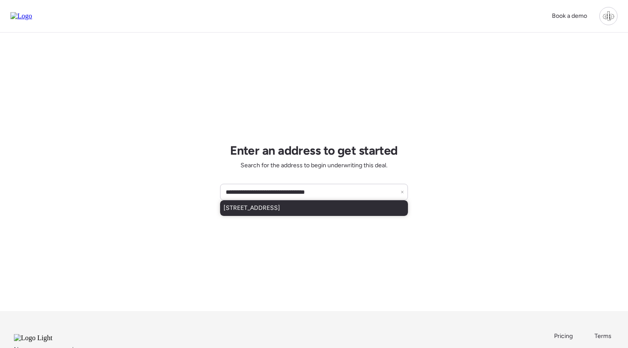
click at [280, 208] on span "[STREET_ADDRESS]" at bounding box center [251, 208] width 57 height 9
type input "**********"
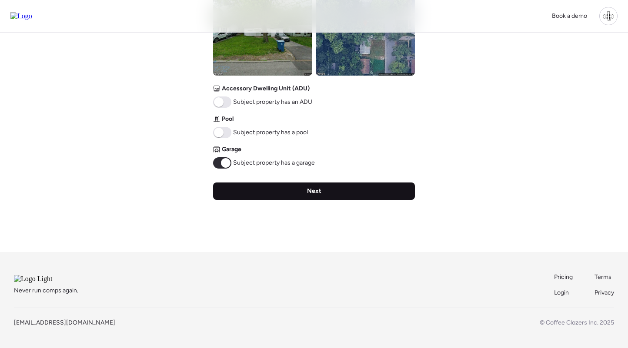
click at [307, 191] on div "Next" at bounding box center [314, 191] width 202 height 17
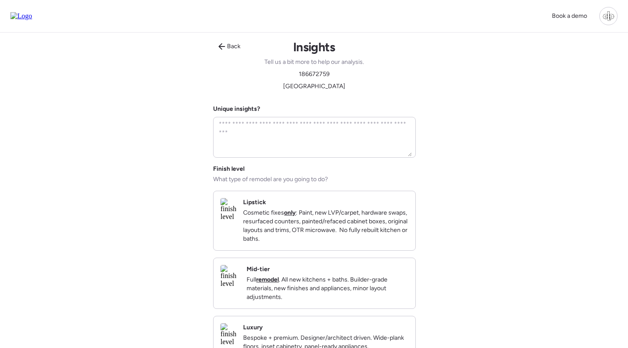
click at [302, 265] on div "Finish level What type of remodel are you going to do? Lipstick Cosmetic fixes …" at bounding box center [314, 270] width 202 height 211
click at [302, 271] on div "Mid-tier Full remodel . All new kitchens + baths. Builder-grade materials, new …" at bounding box center [314, 283] width 202 height 50
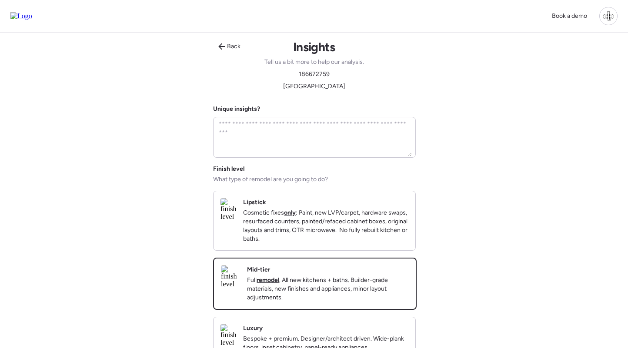
scroll to position [85, 0]
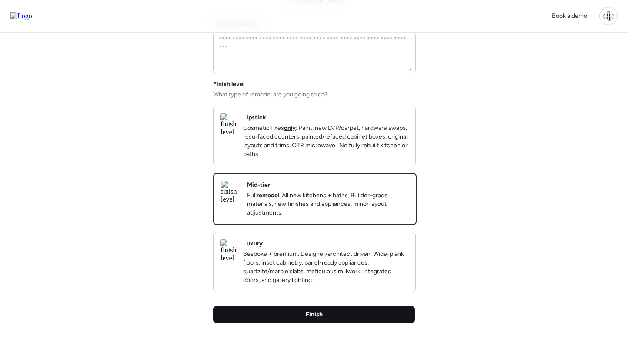
click at [310, 323] on div "Finish" at bounding box center [314, 314] width 202 height 17
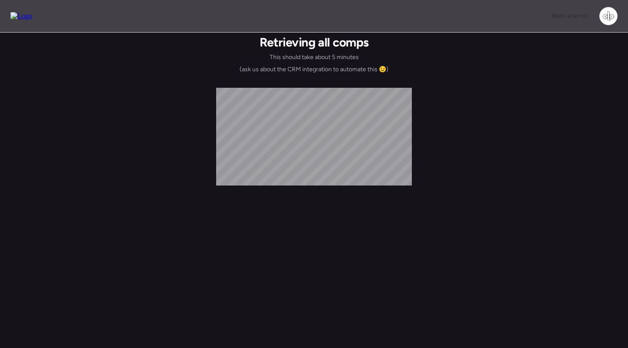
scroll to position [0, 0]
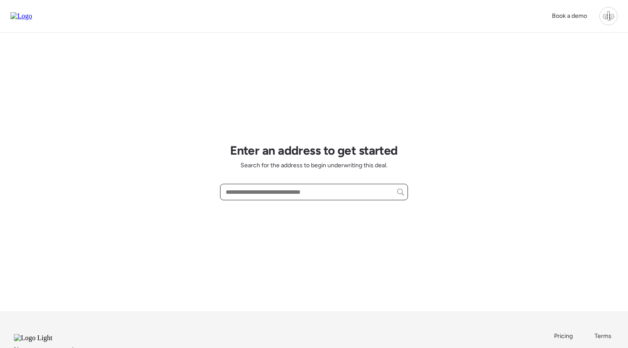
click at [354, 192] on input "text" at bounding box center [314, 192] width 180 height 12
paste input "**********"
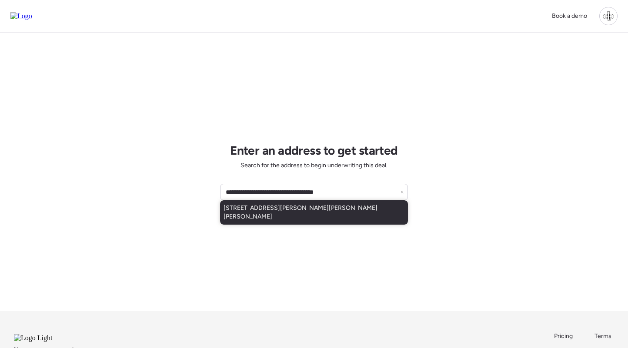
click at [326, 207] on span "[STREET_ADDRESS][PERSON_NAME][PERSON_NAME][PERSON_NAME]" at bounding box center [313, 212] width 181 height 17
type input "**********"
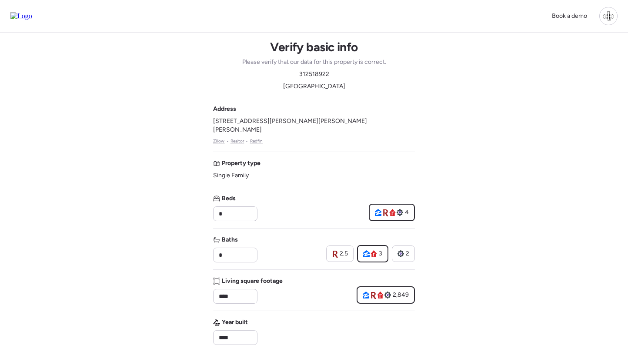
click at [315, 76] on span "312518922" at bounding box center [314, 74] width 30 height 9
copy span "312518922"
drag, startPoint x: 214, startPoint y: 120, endPoint x: 335, endPoint y: 120, distance: 121.3
click at [335, 120] on div "Address 1044 Oliveto Verdi Ct, Brandon, FL 33511 Zillow • Realtor • Redfin" at bounding box center [314, 125] width 202 height 40
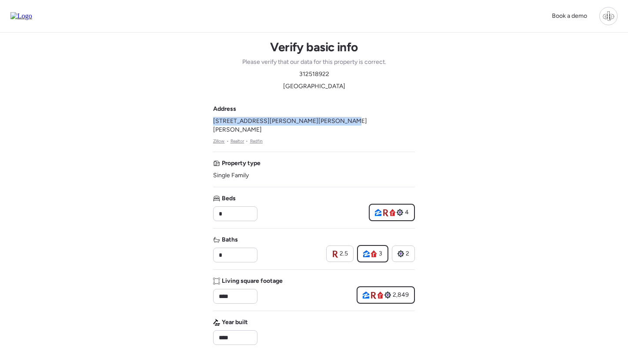
copy span "1044 Oliveto Verdi Ct, Brandon, FL 33511"
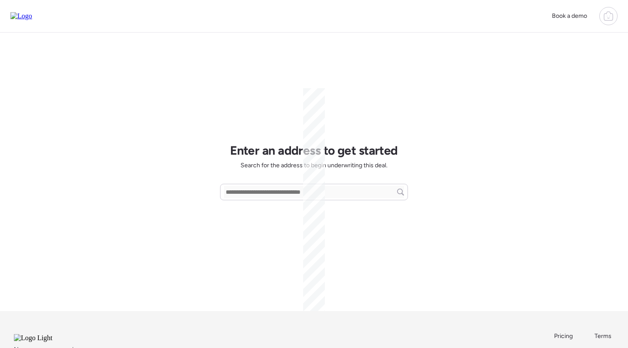
click at [607, 18] on icon at bounding box center [608, 17] width 3 height 2
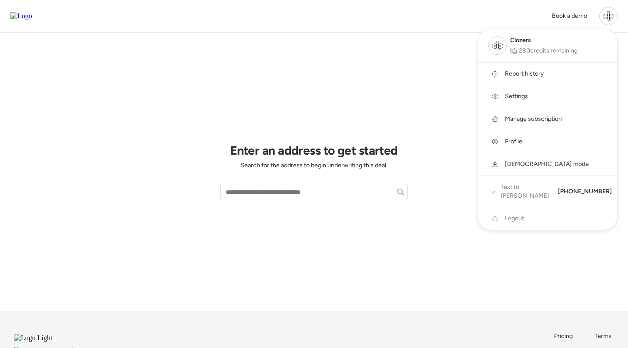
click at [527, 77] on span "Report history" at bounding box center [524, 74] width 39 height 9
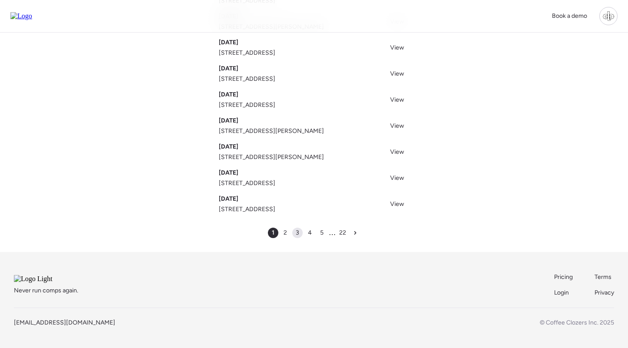
scroll to position [137, 0]
click at [295, 228] on div "3" at bounding box center [297, 233] width 10 height 10
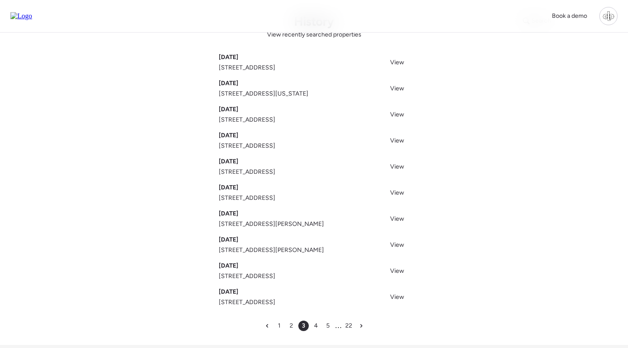
scroll to position [40, 0]
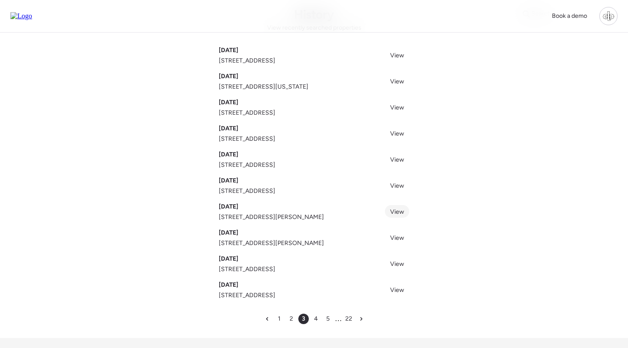
click at [394, 211] on span "View" at bounding box center [397, 211] width 14 height 7
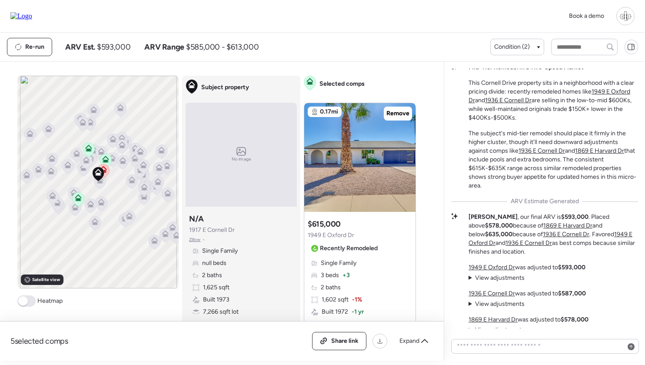
scroll to position [-80, 0]
